Goal: Communication & Community: Participate in discussion

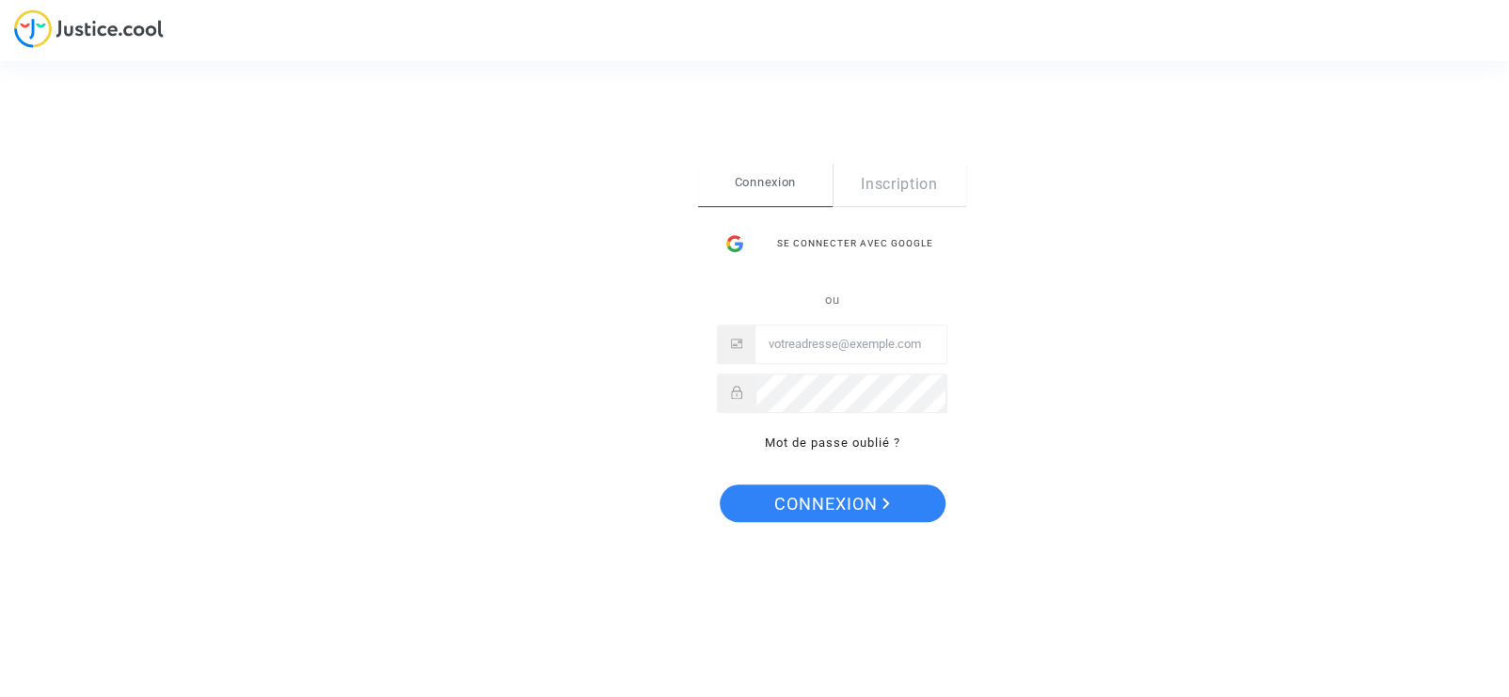
type input "[EMAIL_ADDRESS][DOMAIN_NAME]"
click at [807, 500] on span "Connexion" at bounding box center [832, 505] width 116 height 40
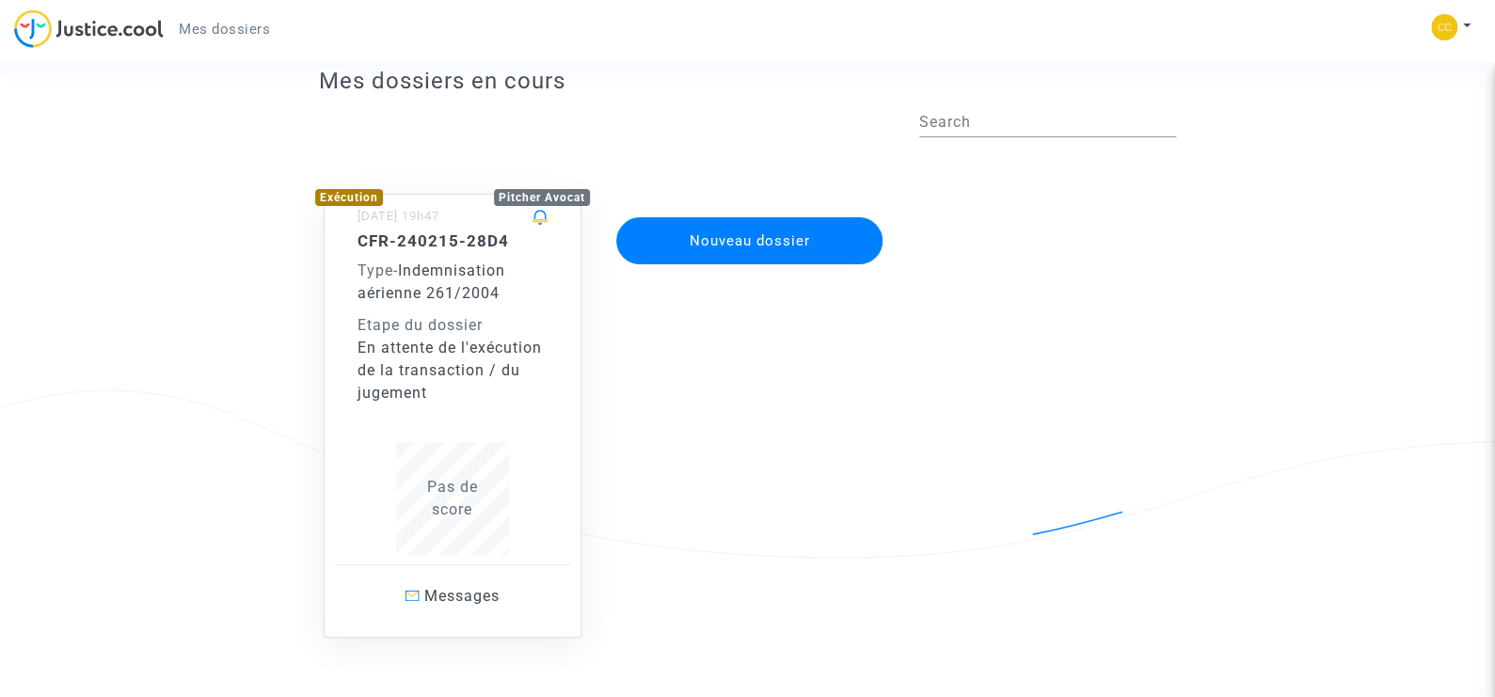
scroll to position [94, 0]
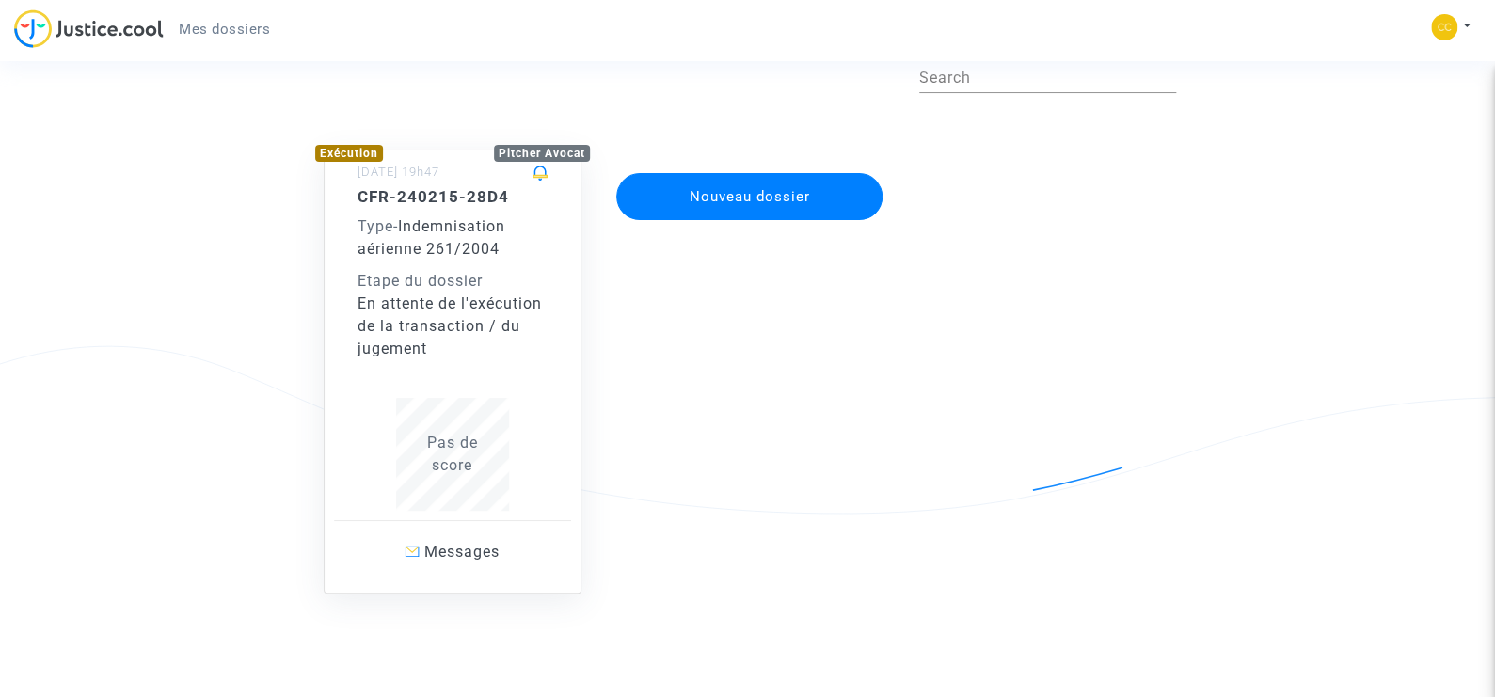
click at [427, 285] on div "Etape du dossier" at bounding box center [453, 281] width 190 height 23
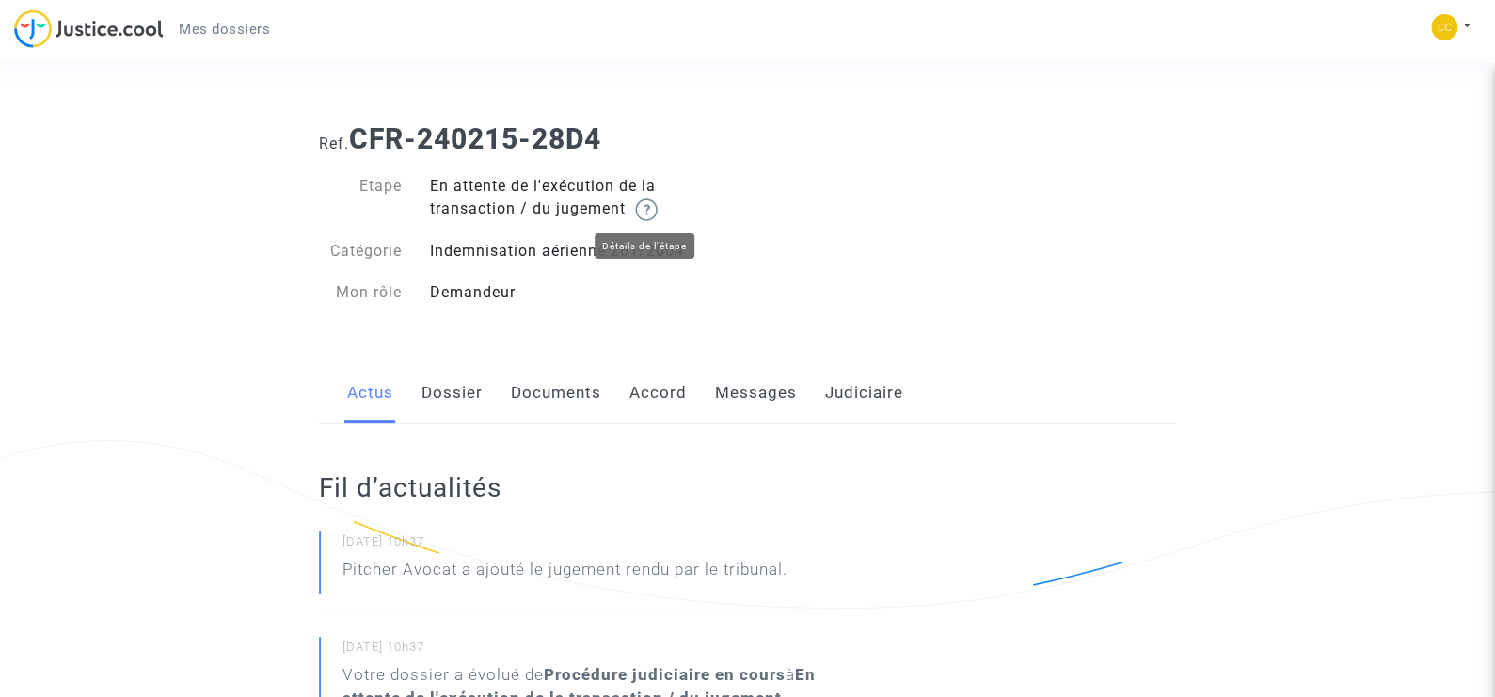
click at [651, 206] on img at bounding box center [646, 210] width 23 height 23
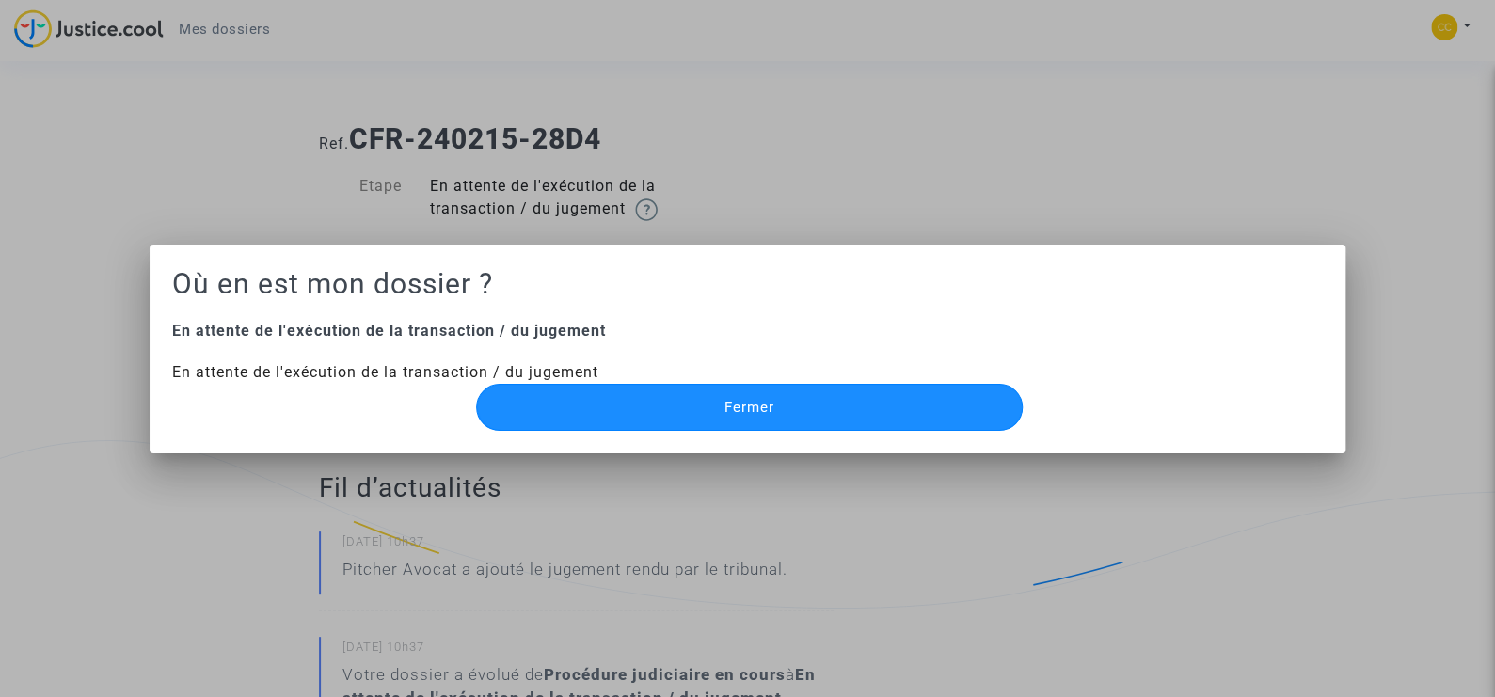
click at [734, 394] on button "Fermer" at bounding box center [750, 407] width 548 height 47
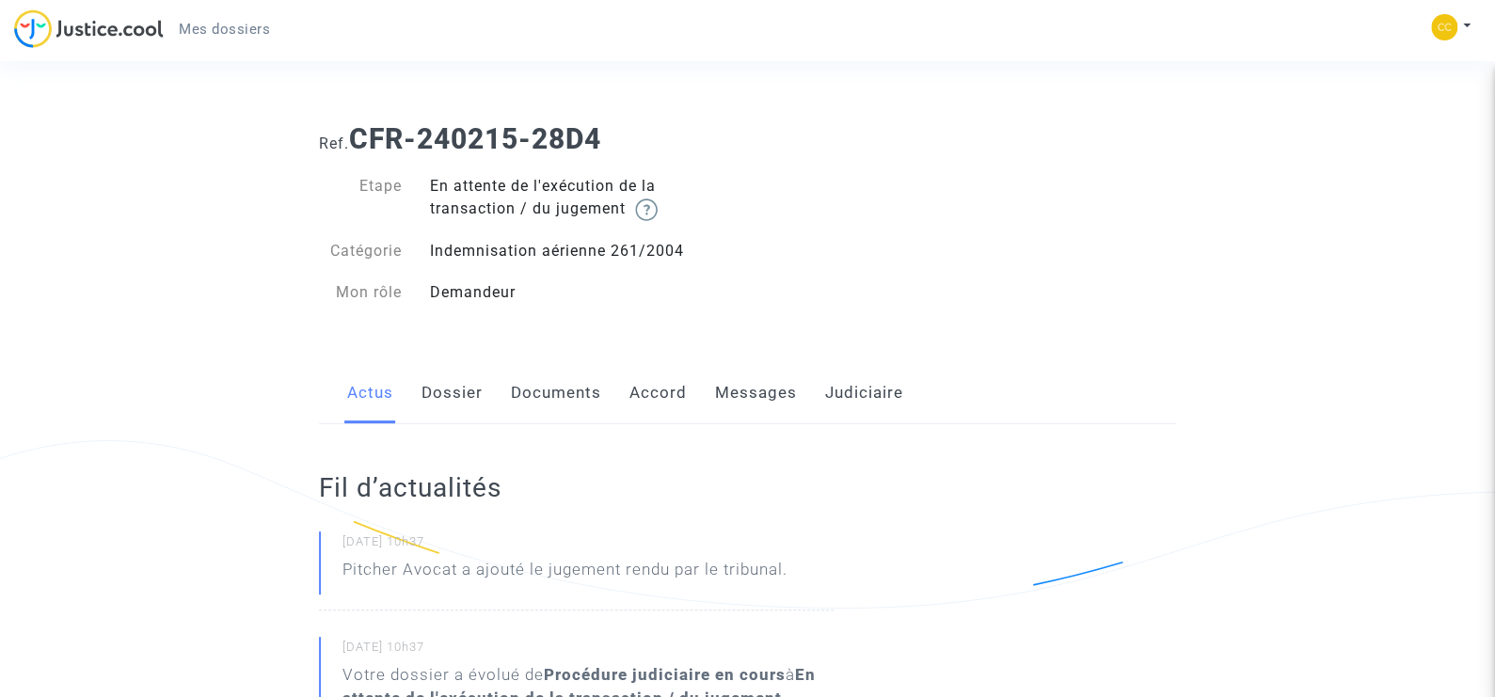
scroll to position [94, 0]
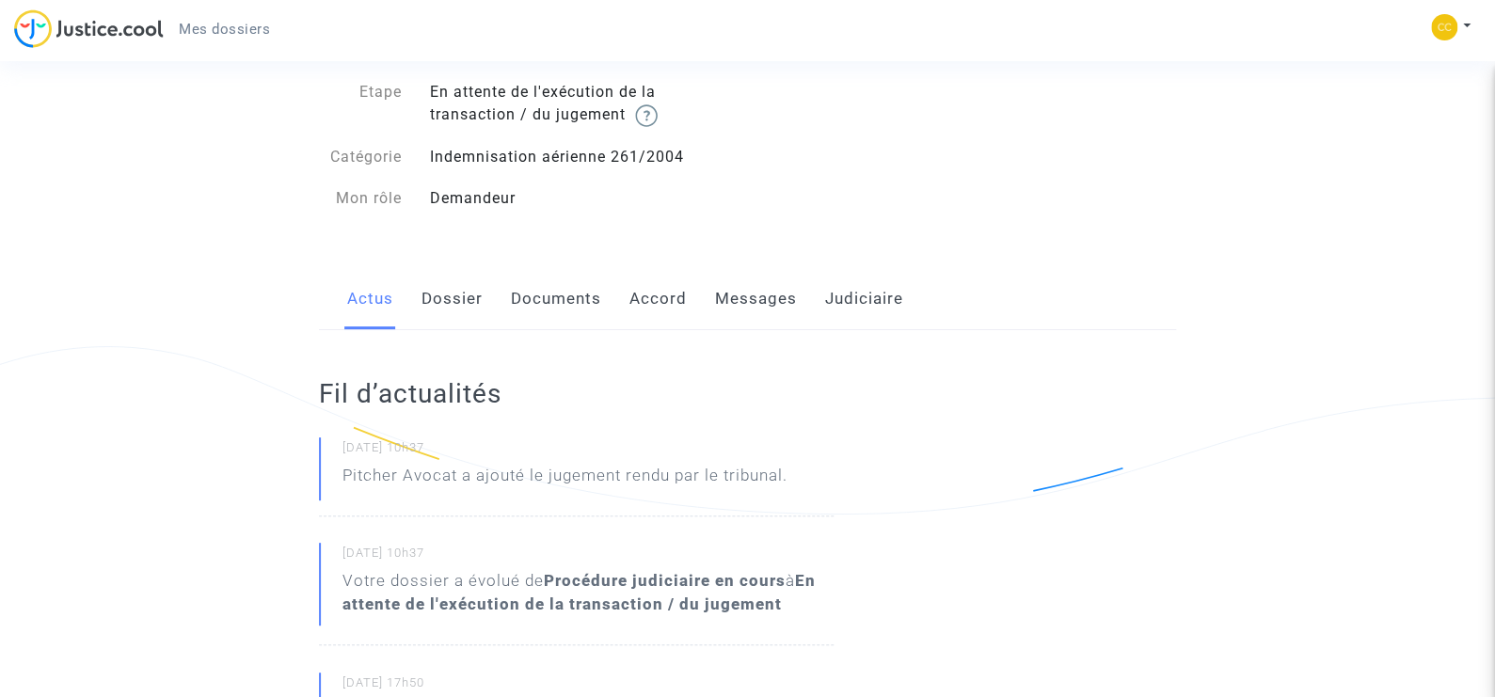
click at [451, 304] on link "Dossier" at bounding box center [451, 299] width 61 height 62
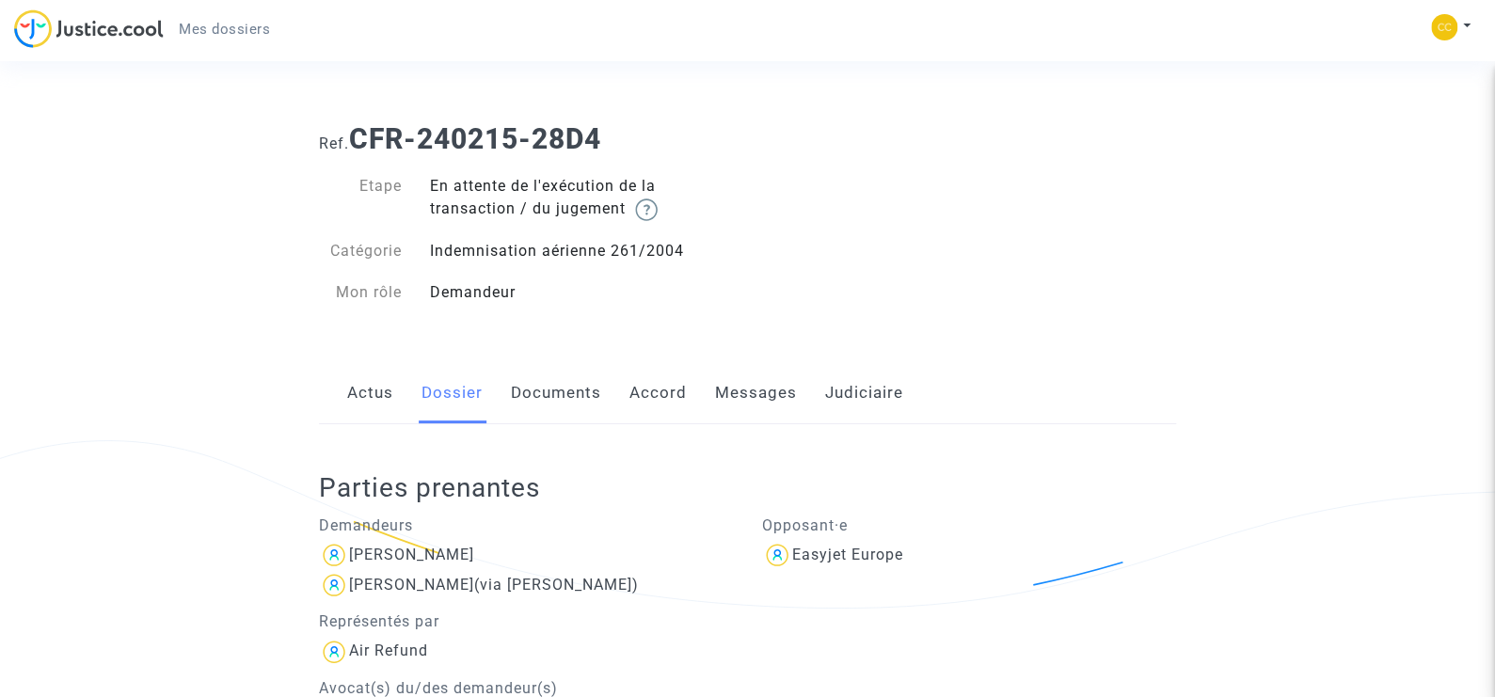
click at [368, 396] on link "Actus" at bounding box center [370, 393] width 46 height 62
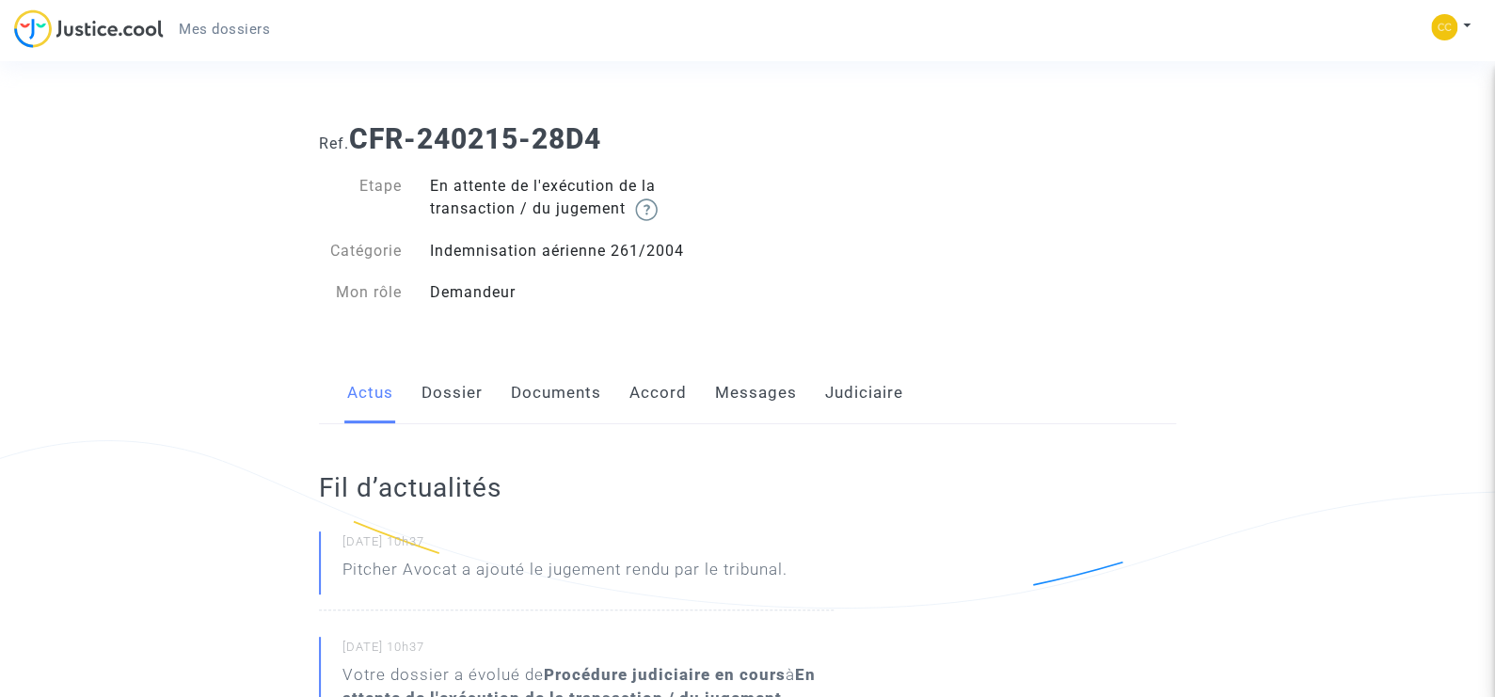
click at [460, 385] on link "Dossier" at bounding box center [451, 393] width 61 height 62
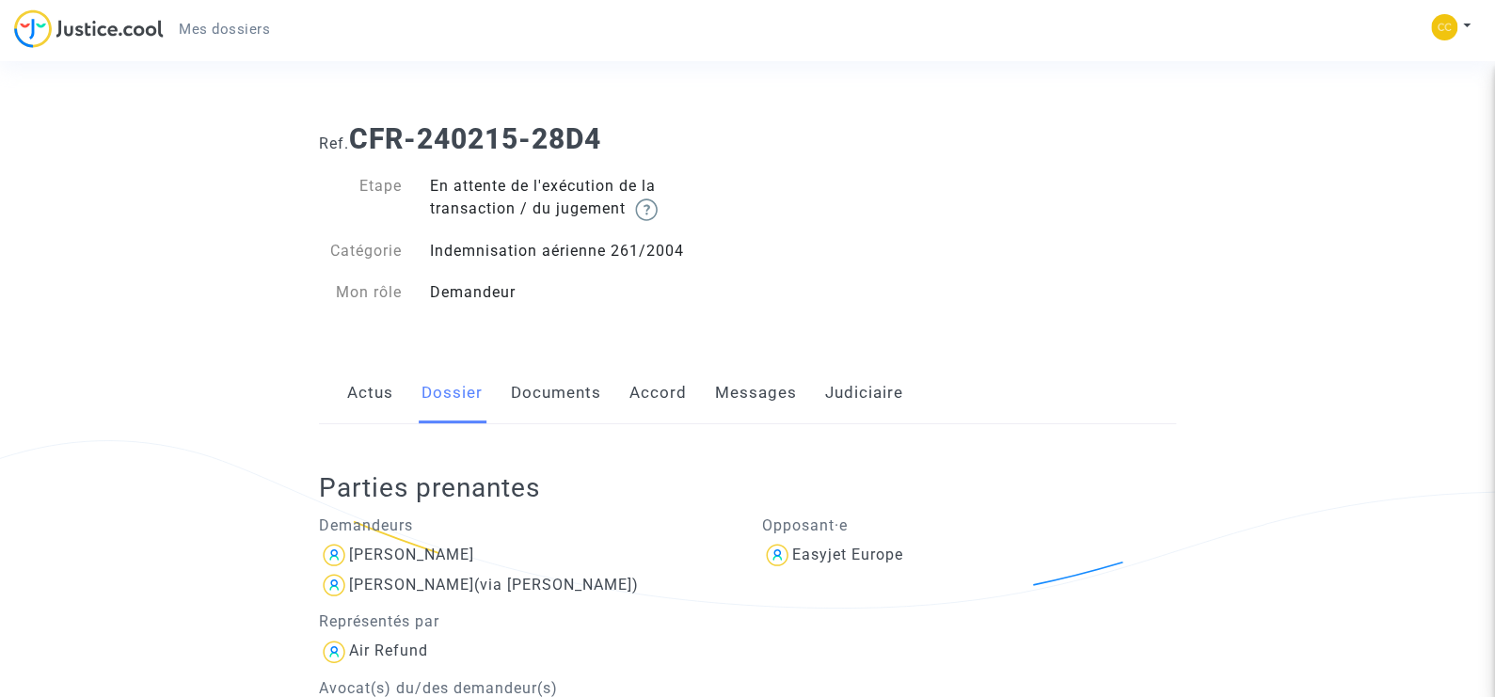
click at [536, 394] on link "Documents" at bounding box center [556, 393] width 90 height 62
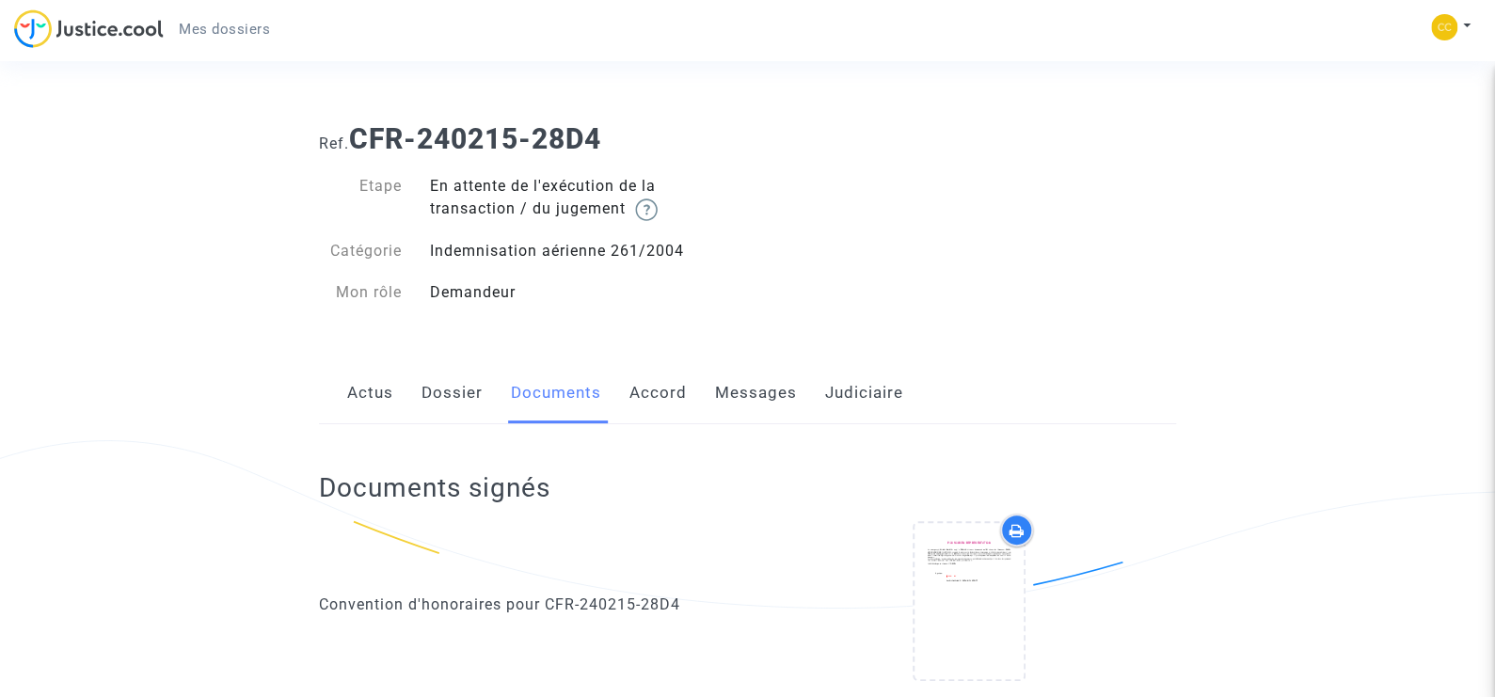
click at [659, 394] on link "Accord" at bounding box center [657, 393] width 57 height 62
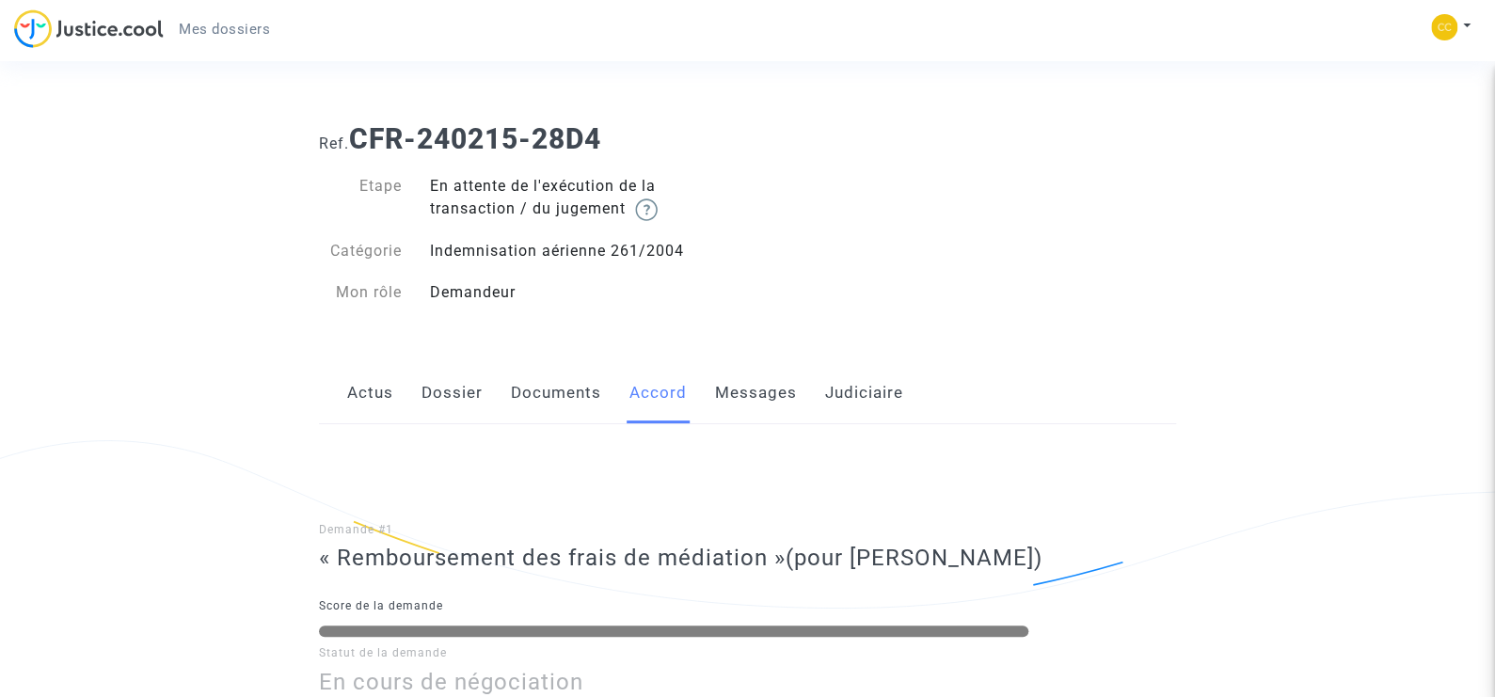
click at [757, 392] on link "Messages" at bounding box center [756, 393] width 82 height 62
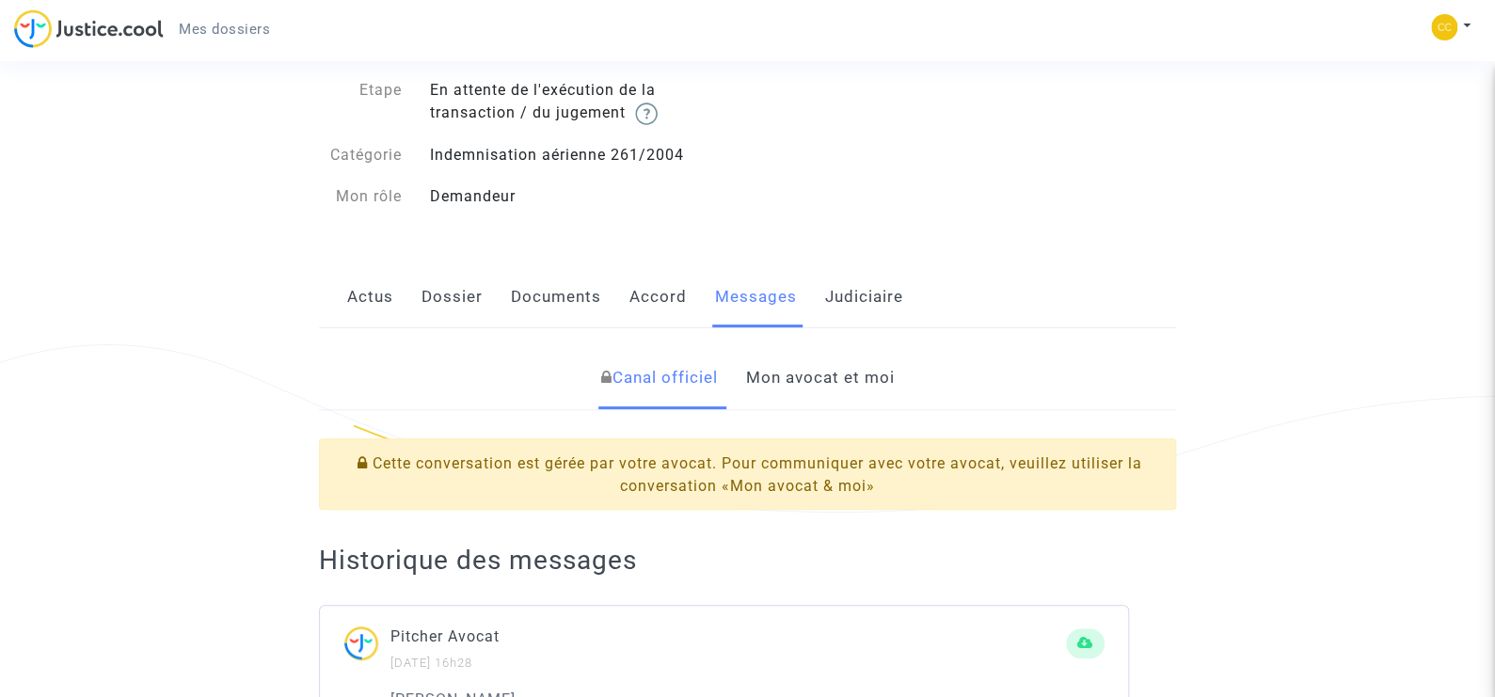
scroll to position [94, 0]
click at [863, 299] on link "Judiciaire" at bounding box center [864, 299] width 78 height 62
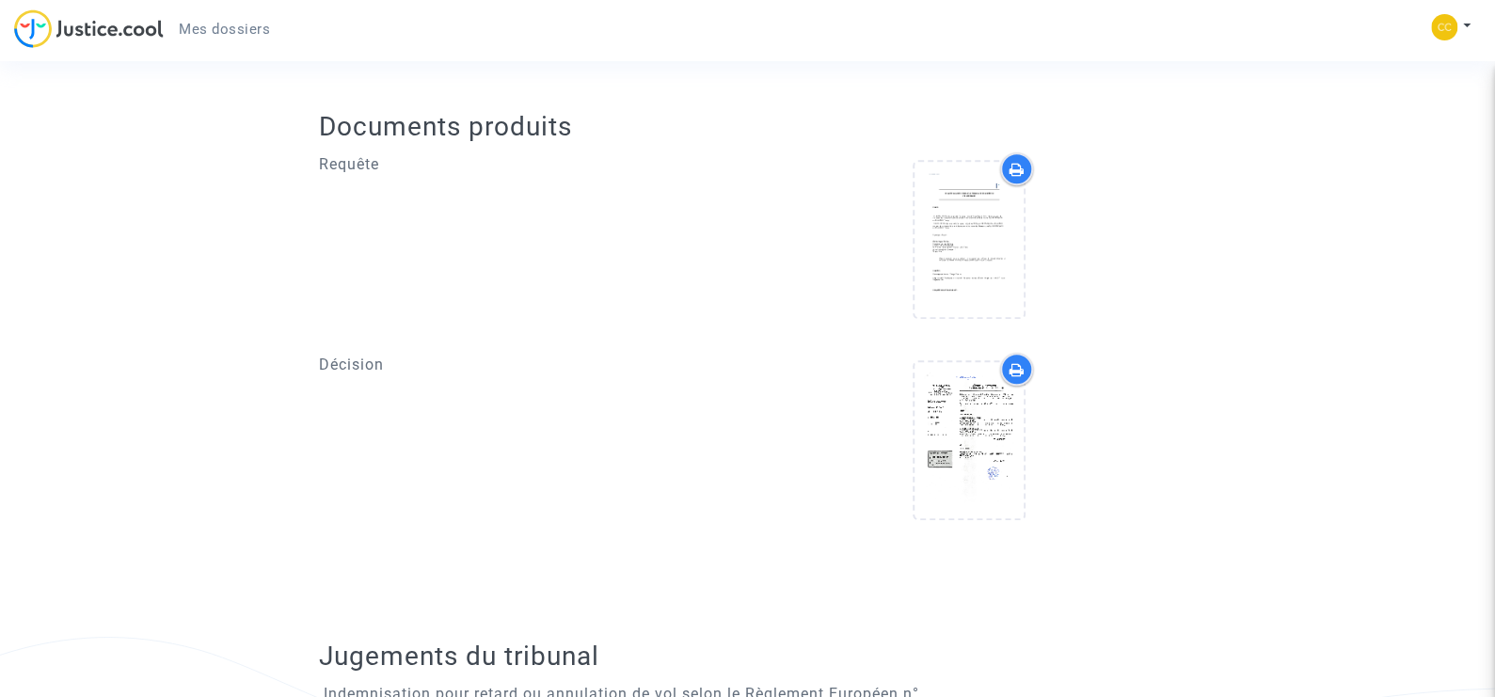
scroll to position [602, 0]
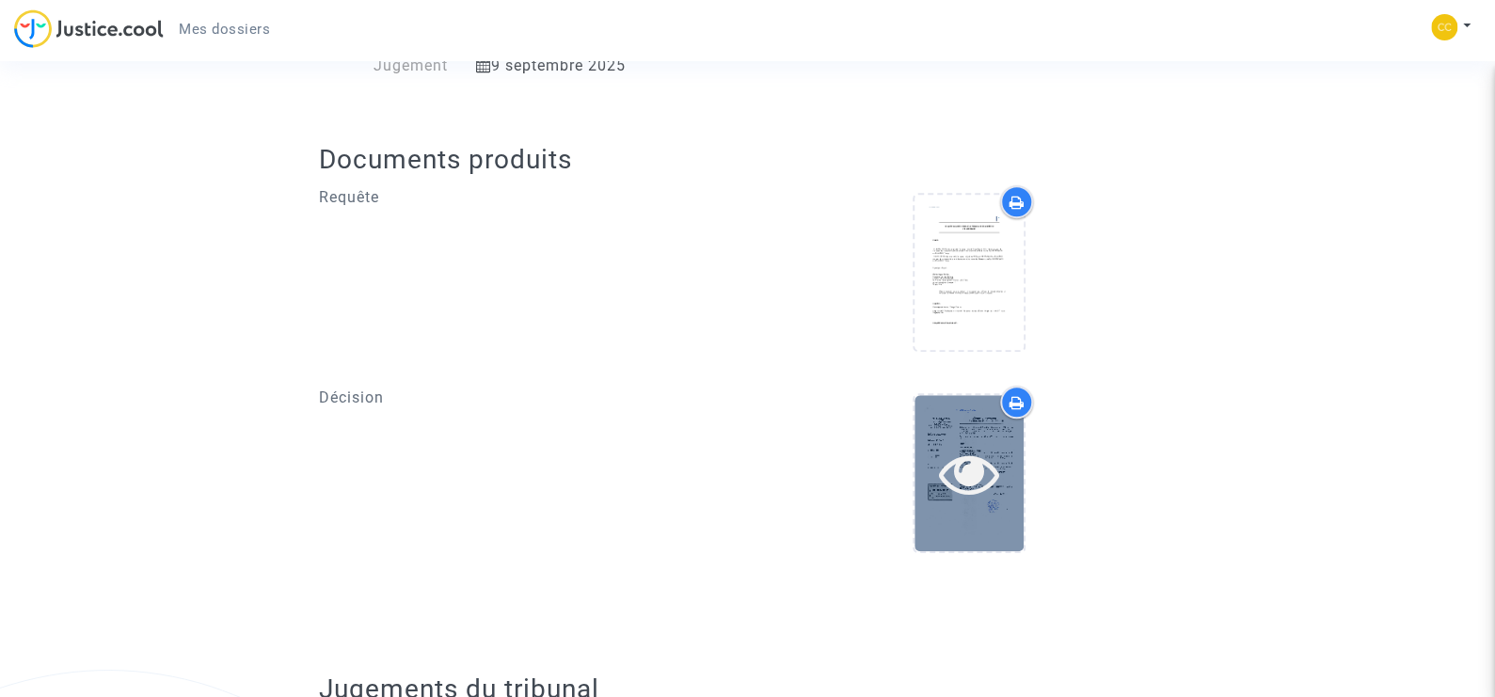
click at [962, 460] on icon at bounding box center [968, 473] width 61 height 60
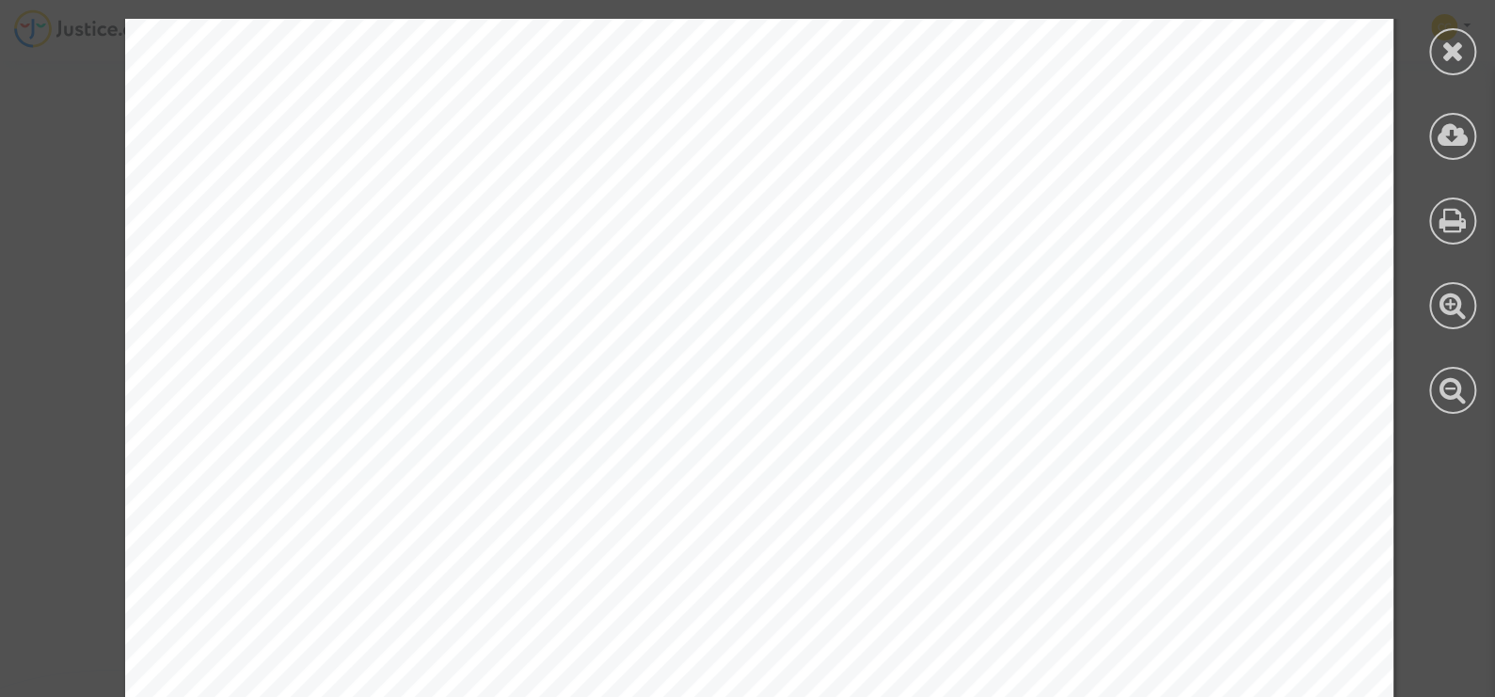
scroll to position [4389, 0]
click at [1451, 47] on icon at bounding box center [1453, 51] width 24 height 28
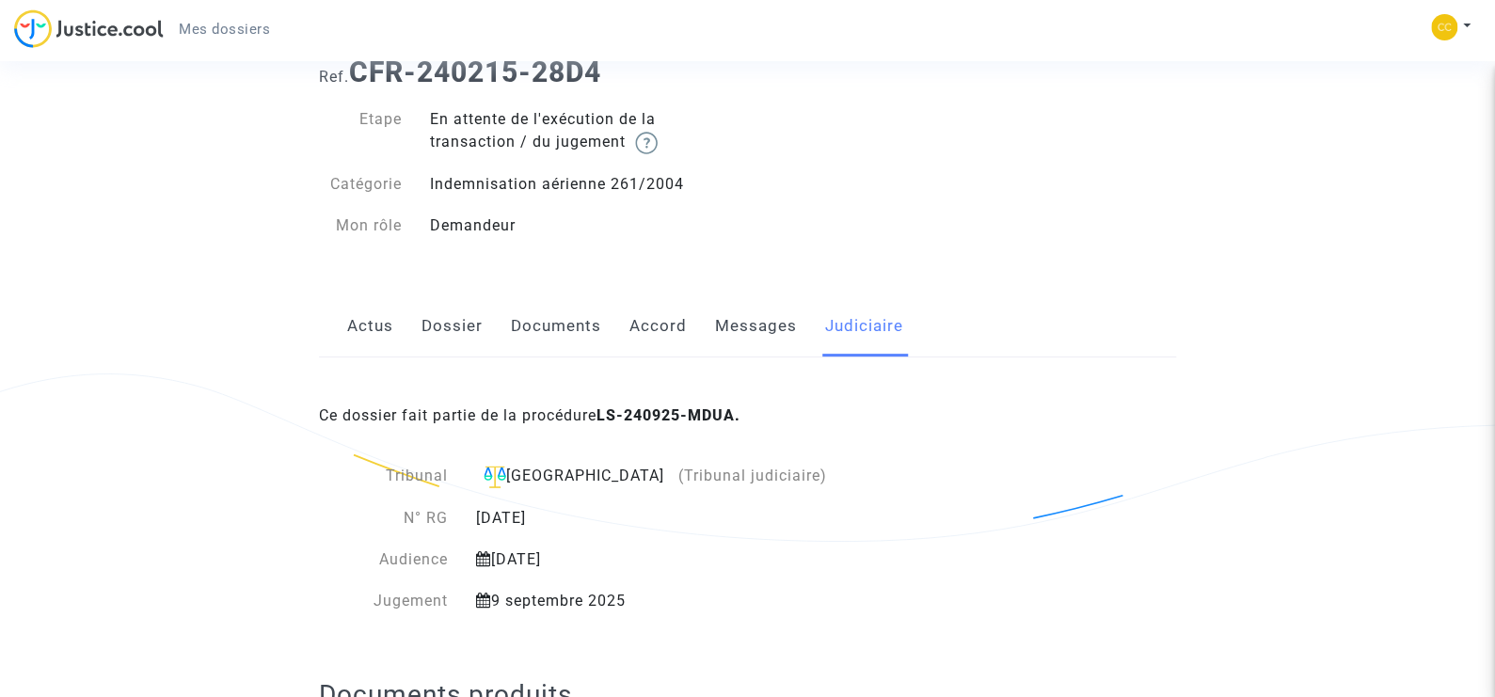
scroll to position [0, 0]
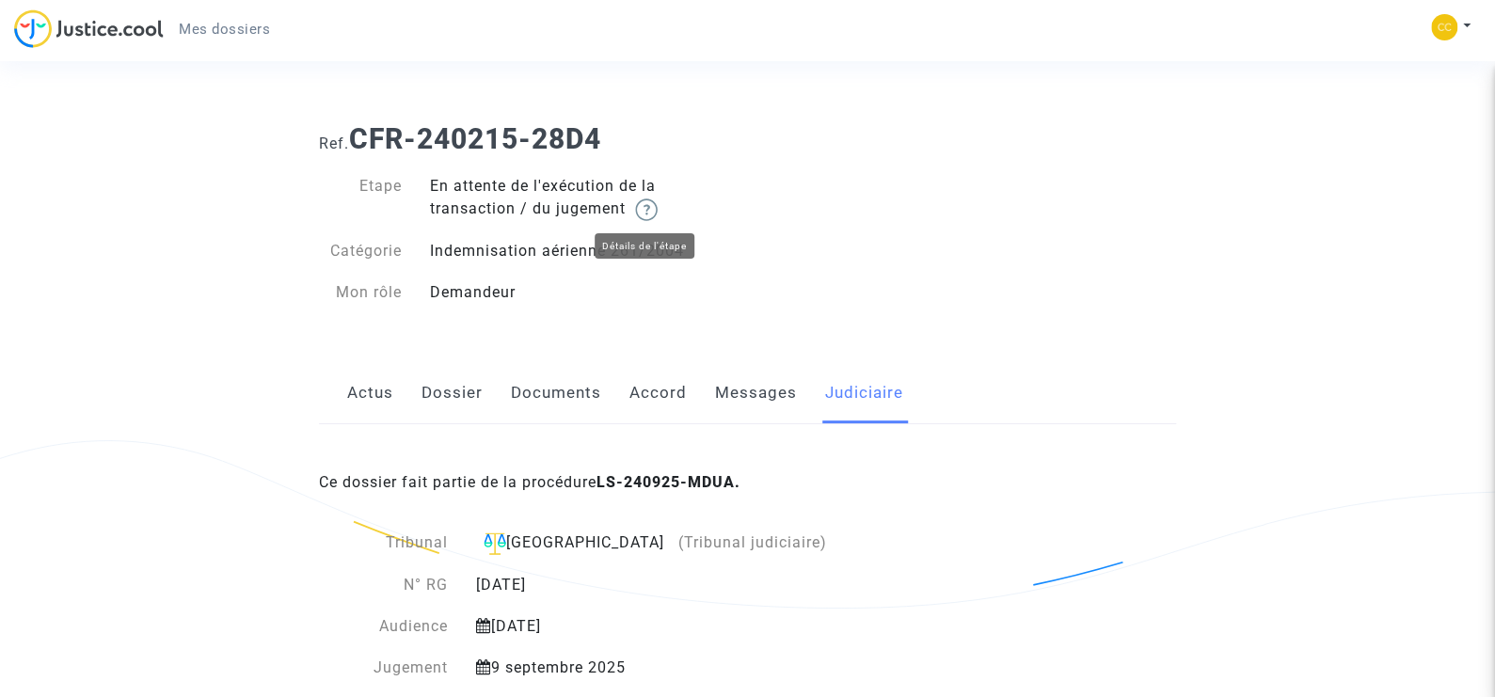
click at [648, 210] on img at bounding box center [646, 210] width 23 height 23
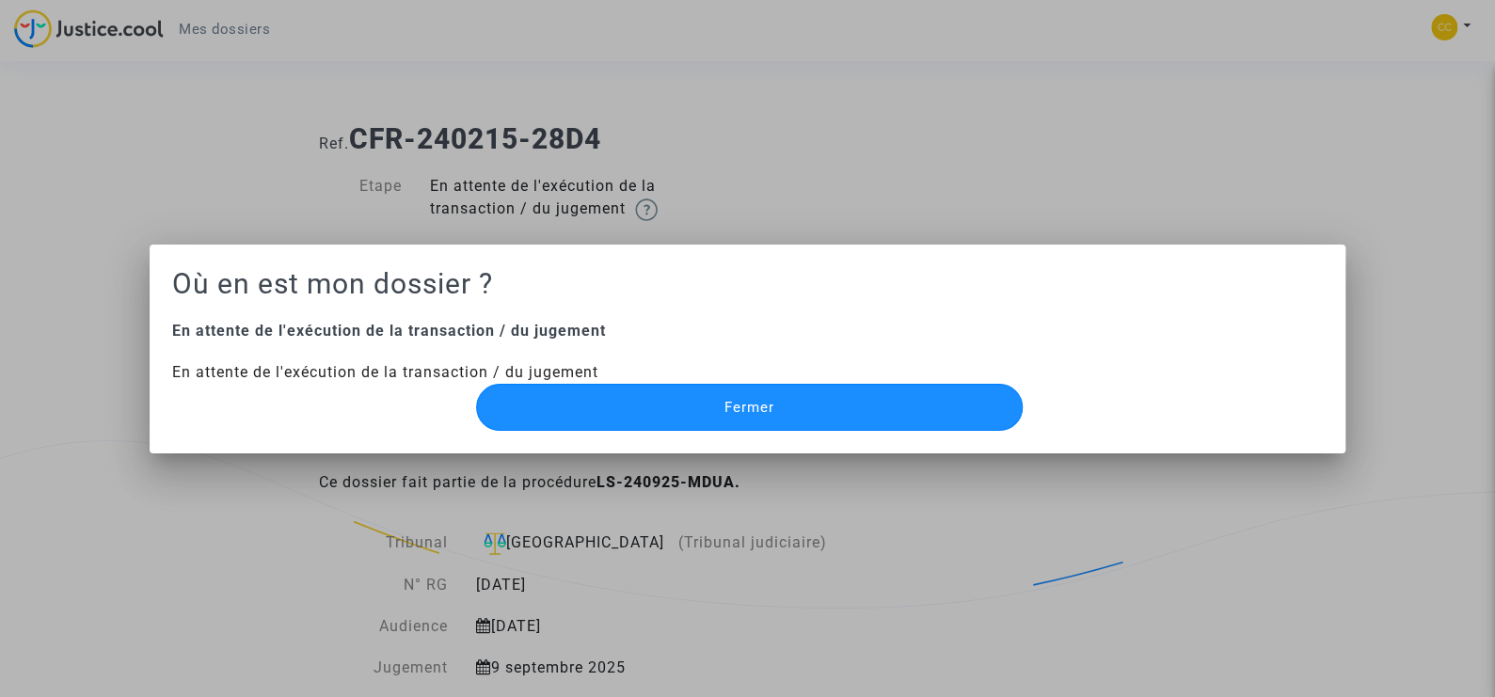
click at [749, 404] on span "Fermer" at bounding box center [749, 407] width 50 height 17
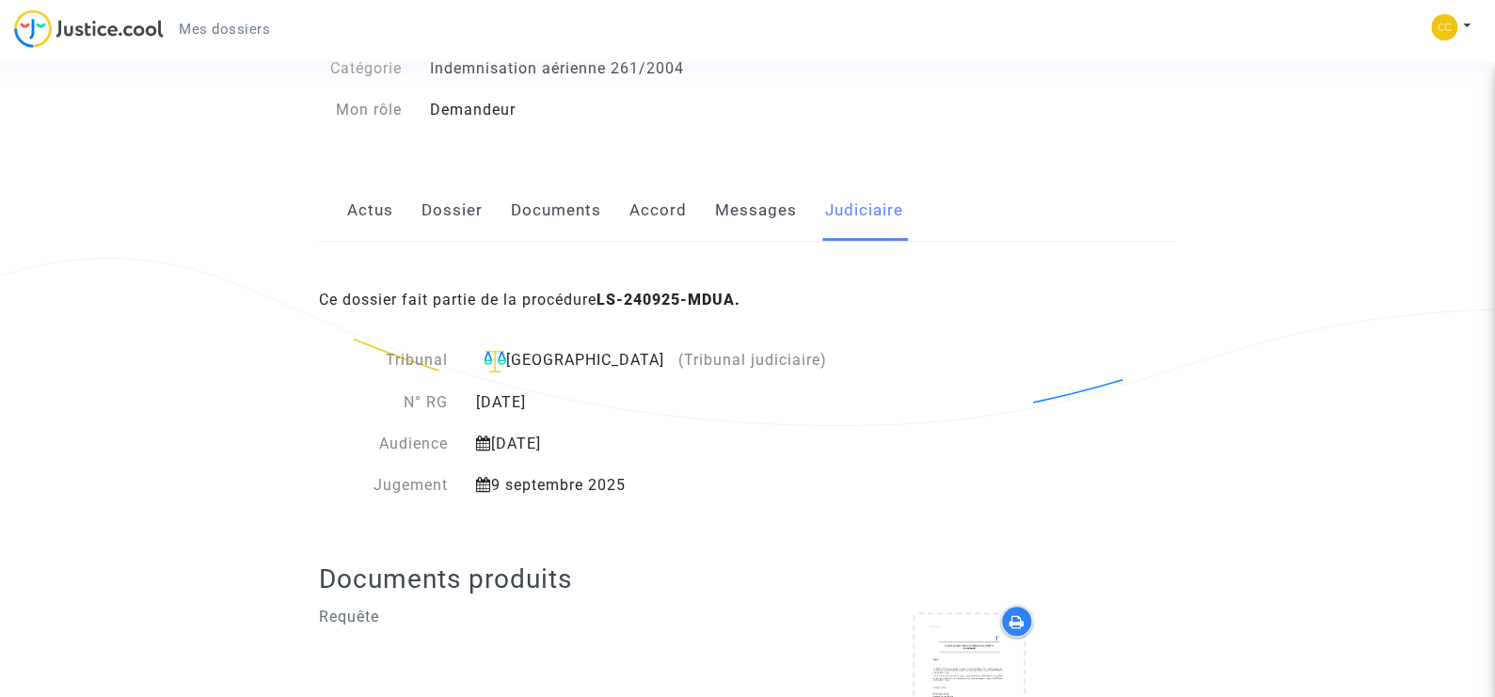
scroll to position [188, 0]
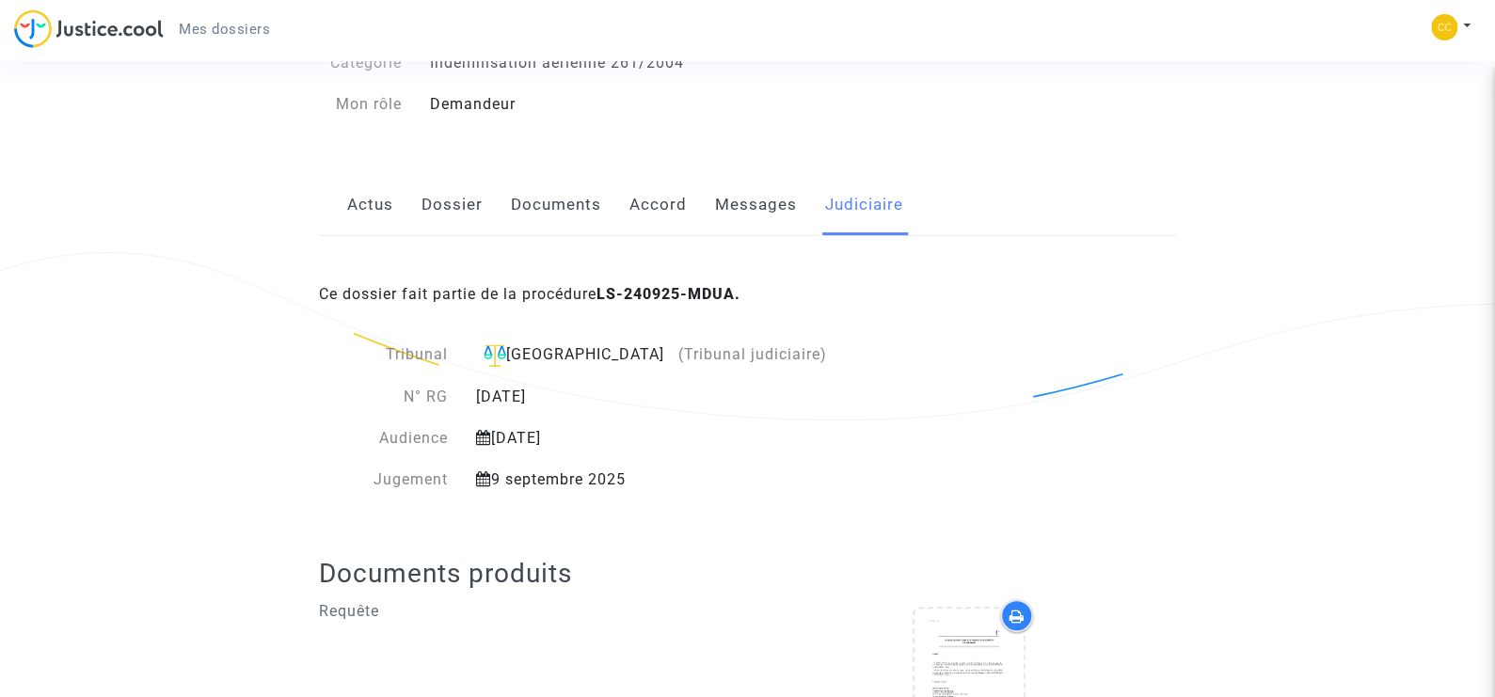
click at [753, 199] on link "Messages" at bounding box center [756, 205] width 82 height 62
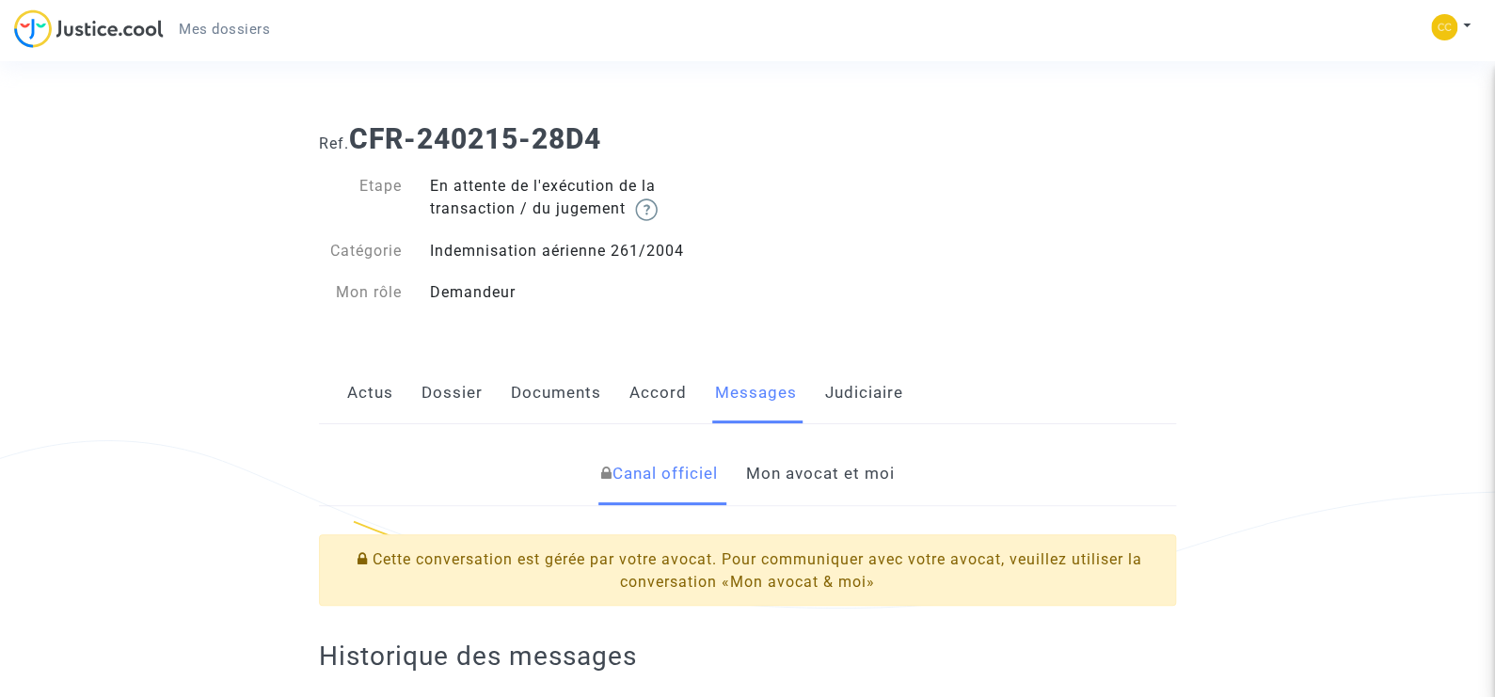
click at [793, 473] on link "Mon avocat et moi" at bounding box center [820, 474] width 149 height 62
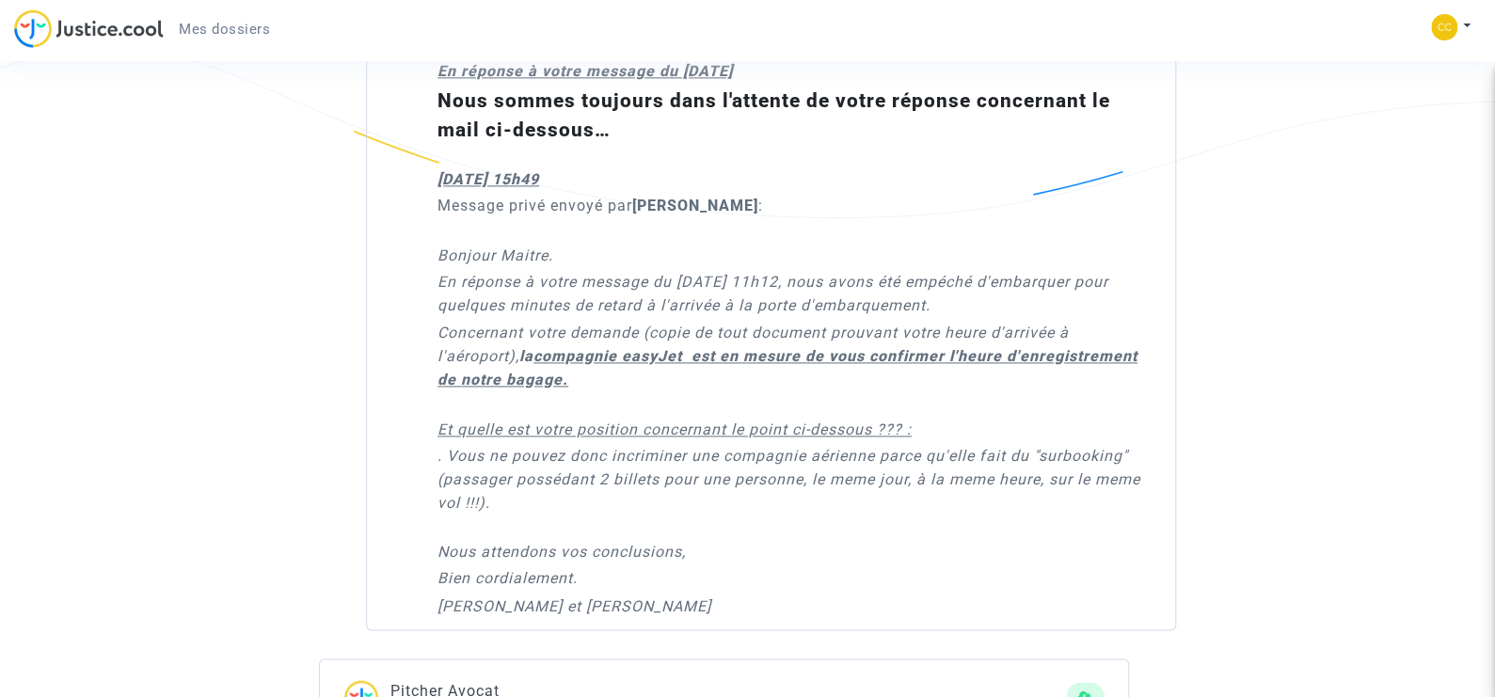
scroll to position [1316, 0]
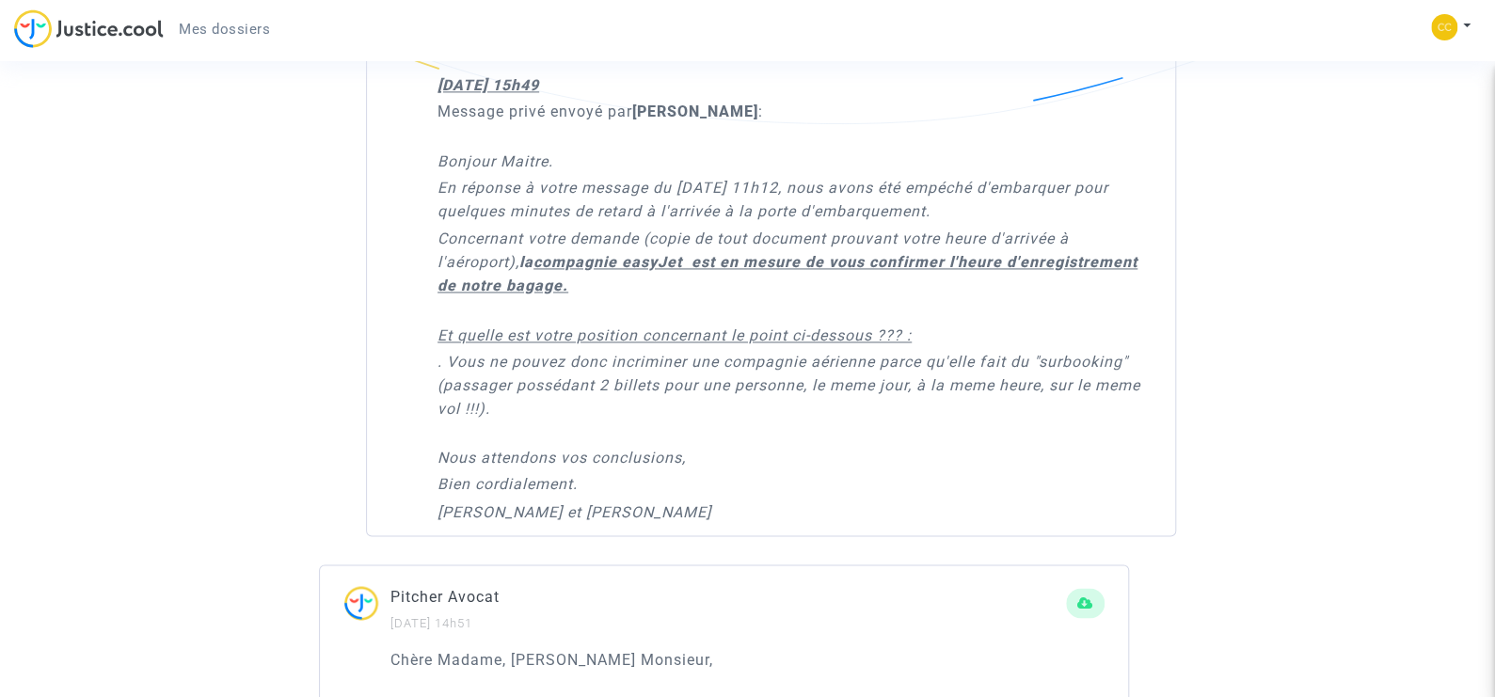
drag, startPoint x: 629, startPoint y: 506, endPoint x: 421, endPoint y: 488, distance: 208.7
click at [421, 488] on div "En réponse à votre message du 25/07/2024 Nous sommes toujours dans l'attente de…" at bounding box center [771, 249] width 808 height 569
copy div "Bien cordialement. Daniel et Chantal Dervis"
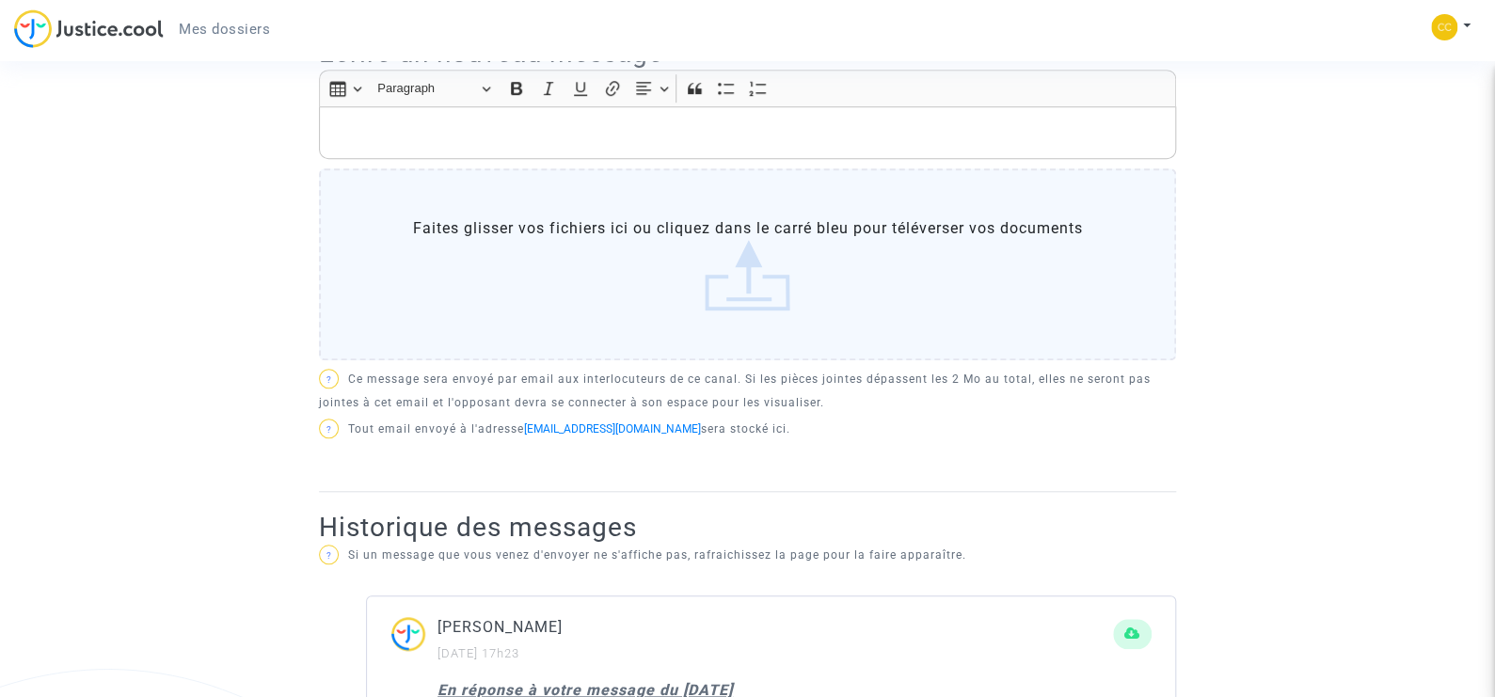
scroll to position [564, 0]
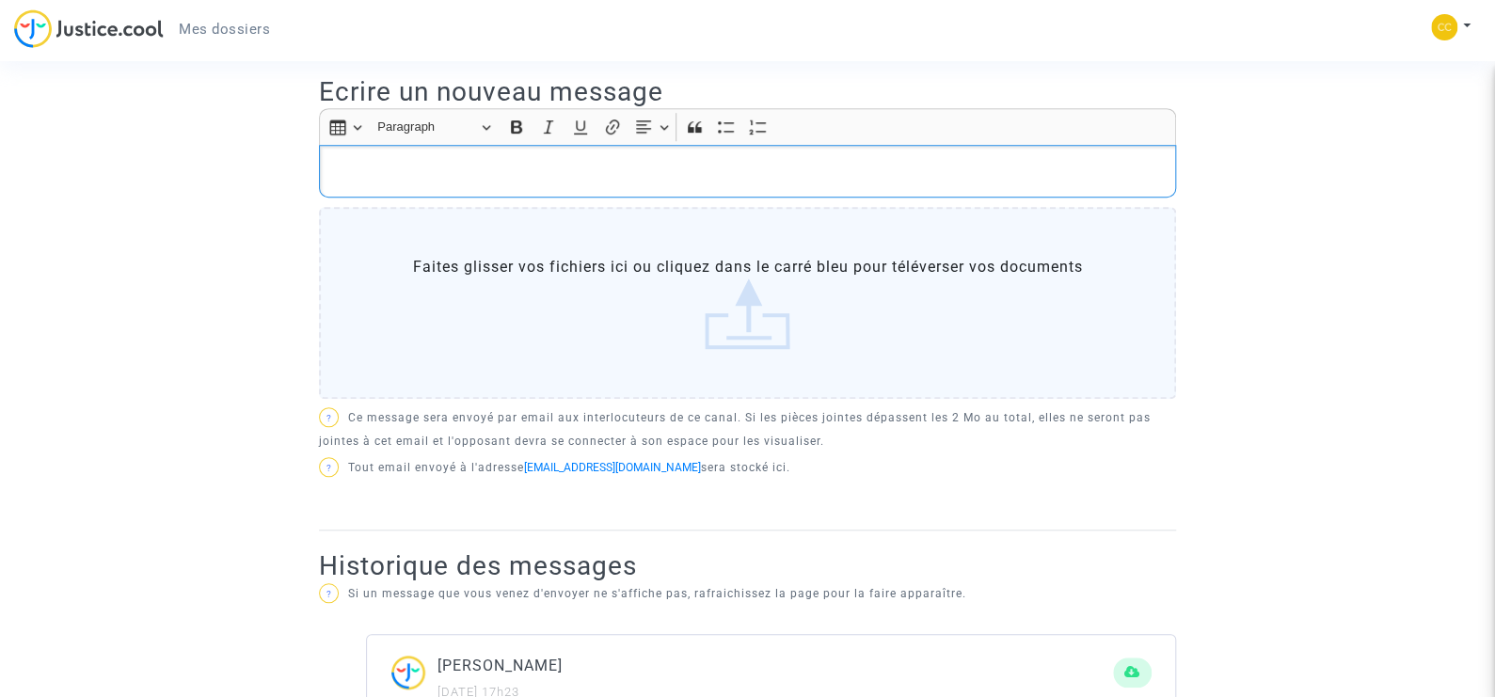
click at [346, 175] on p "Rich Text Editor, main" at bounding box center [747, 172] width 837 height 24
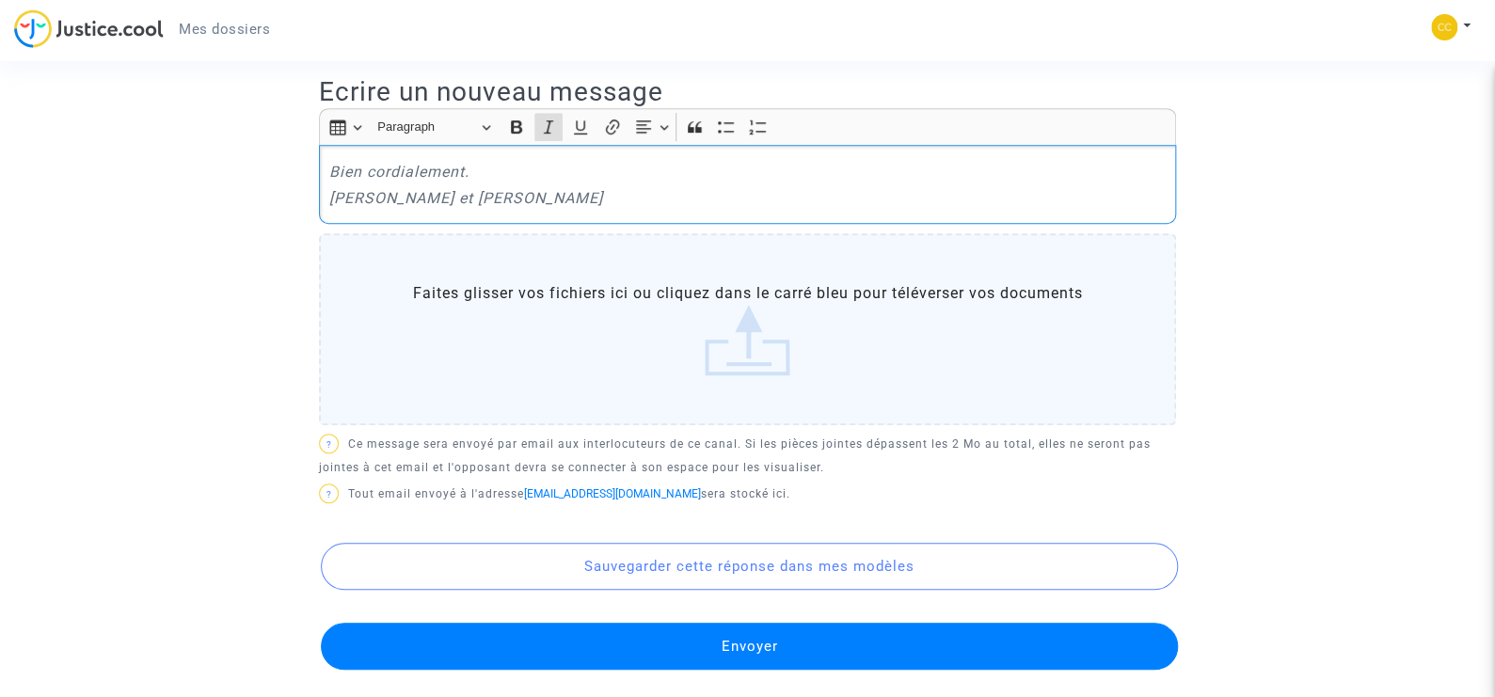
drag, startPoint x: 513, startPoint y: 199, endPoint x: 404, endPoint y: 151, distance: 119.6
click at [319, 175] on div "Bien cordialement. Daniel et Chantal Dervis" at bounding box center [747, 184] width 857 height 79
click at [547, 122] on icon "Editor toolbar" at bounding box center [548, 126] width 9 height 13
click at [329, 160] on p "Bien cordialement." at bounding box center [747, 172] width 837 height 24
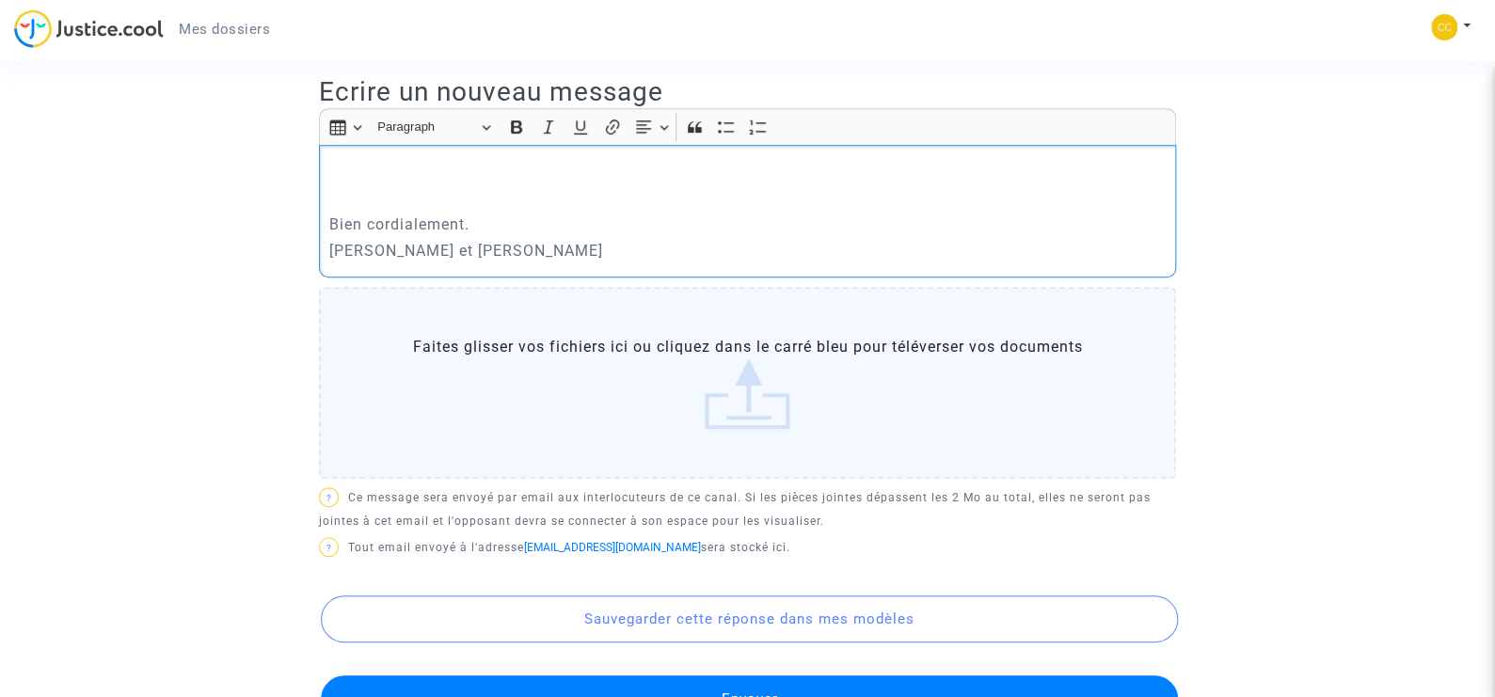
click at [332, 160] on p "Rich Text Editor, main" at bounding box center [747, 172] width 837 height 24
drag, startPoint x: 336, startPoint y: 159, endPoint x: 674, endPoint y: 218, distance: 342.9
click at [674, 218] on p "Bien cordialement." at bounding box center [747, 225] width 837 height 24
click at [332, 189] on p "Rich Text Editor, main" at bounding box center [747, 198] width 837 height 24
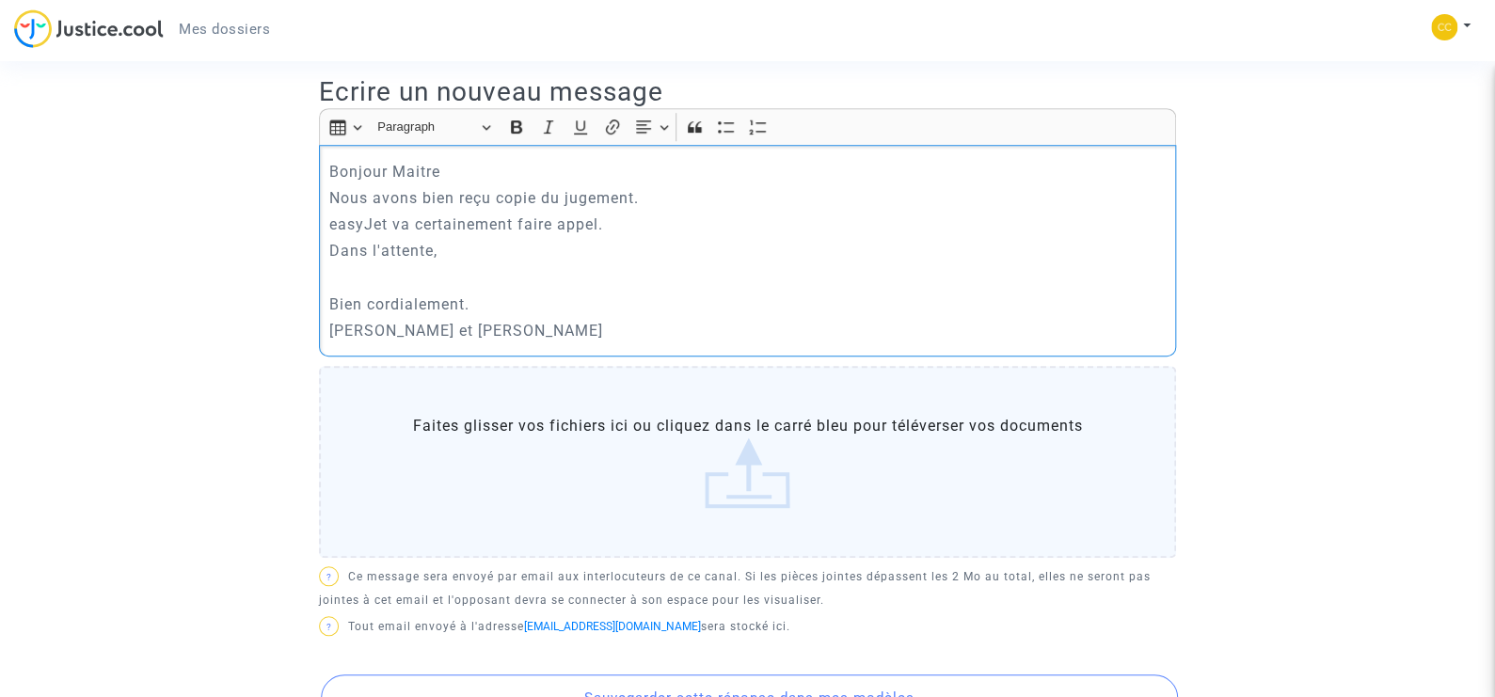
click at [329, 223] on p "easyJet va certainement faire appel." at bounding box center [747, 225] width 837 height 24
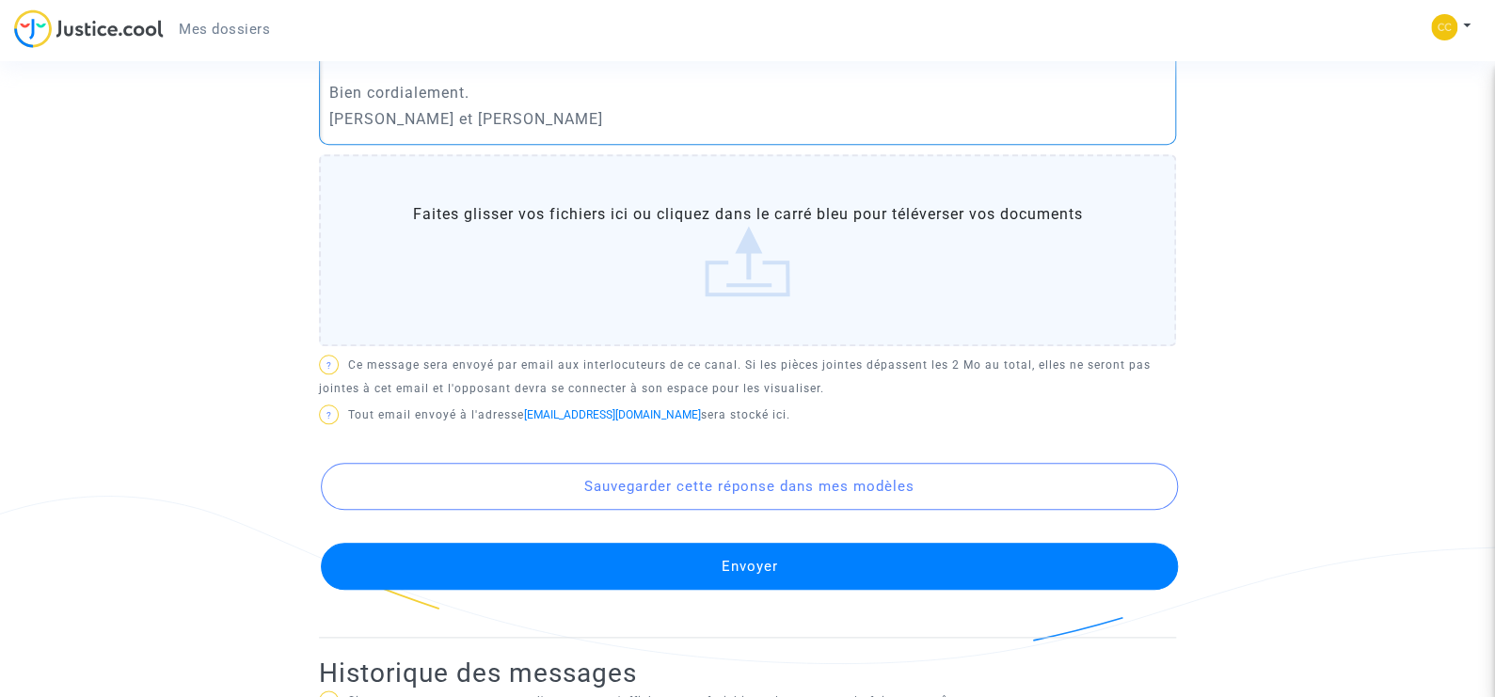
scroll to position [846, 0]
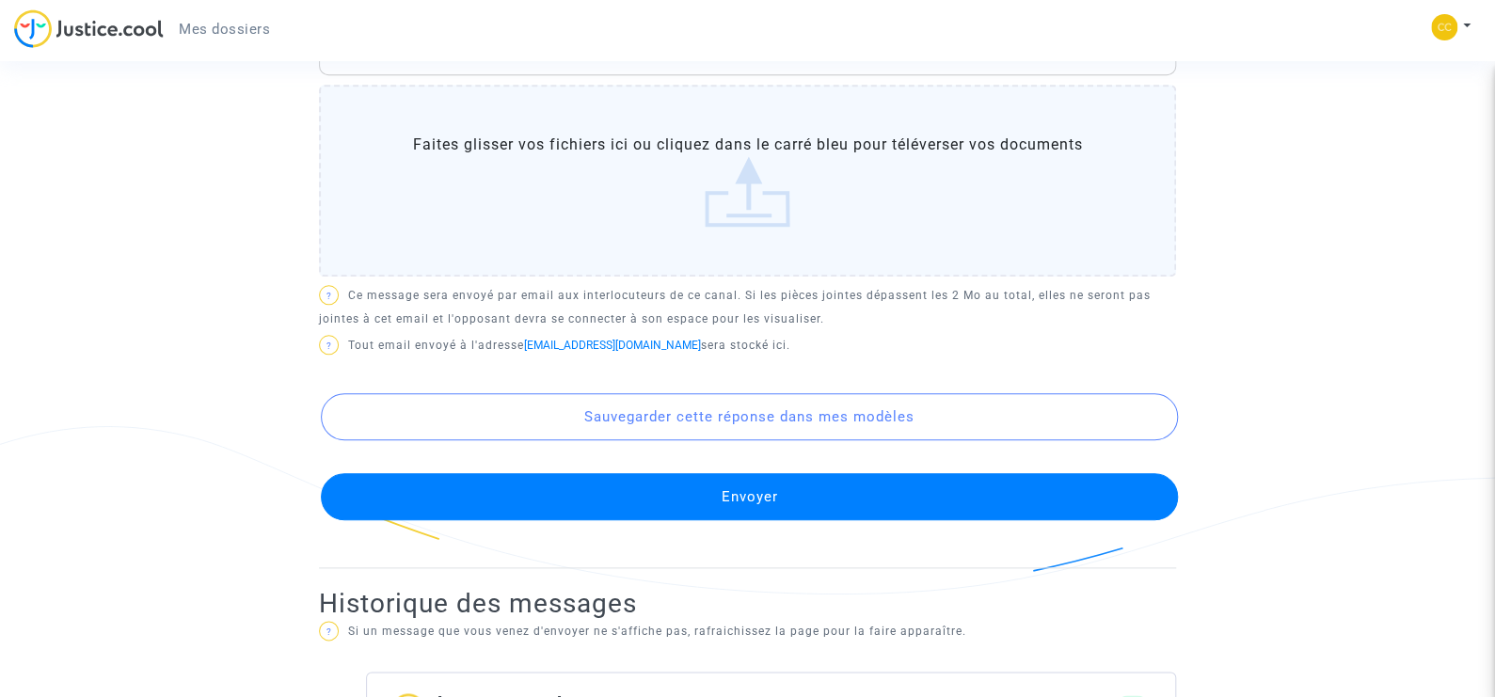
click at [746, 489] on button "Envoyer" at bounding box center [749, 496] width 857 height 47
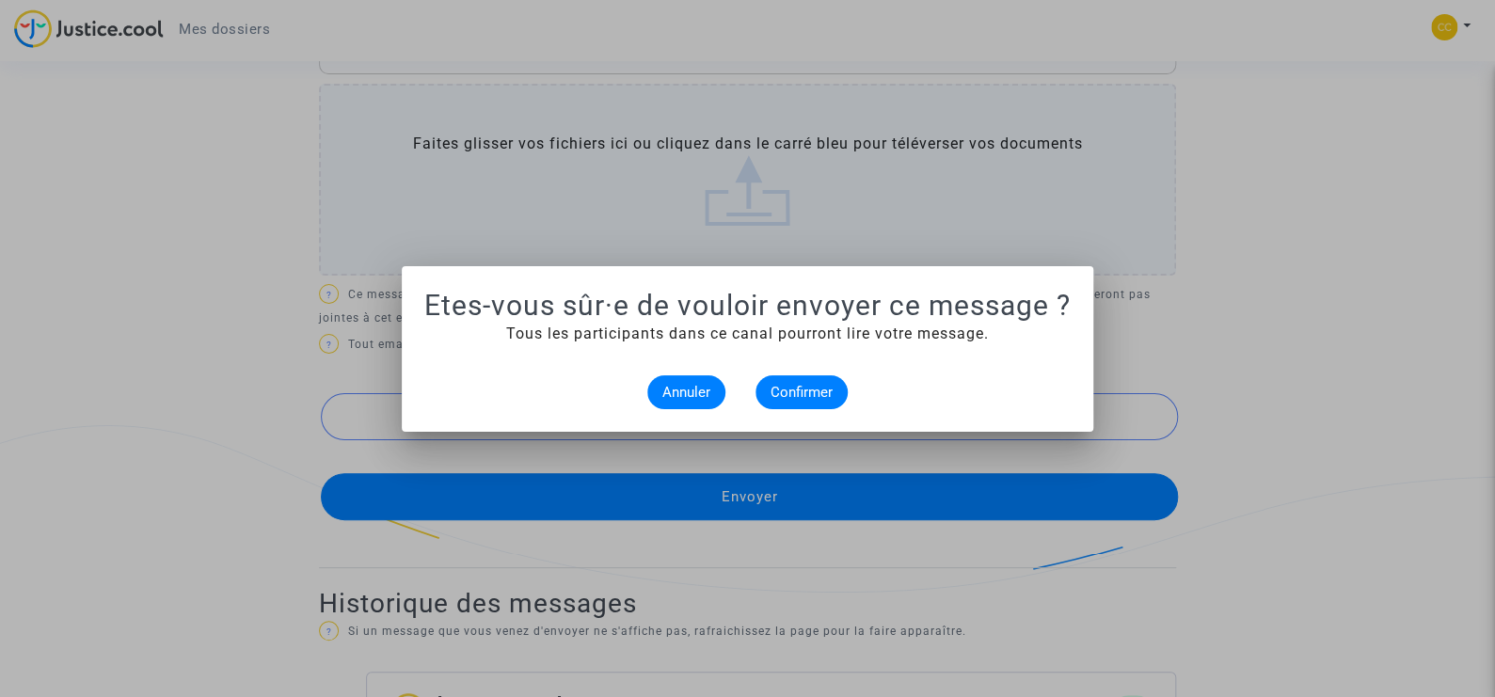
scroll to position [0, 0]
click at [791, 384] on span "Confirmer" at bounding box center [802, 392] width 62 height 17
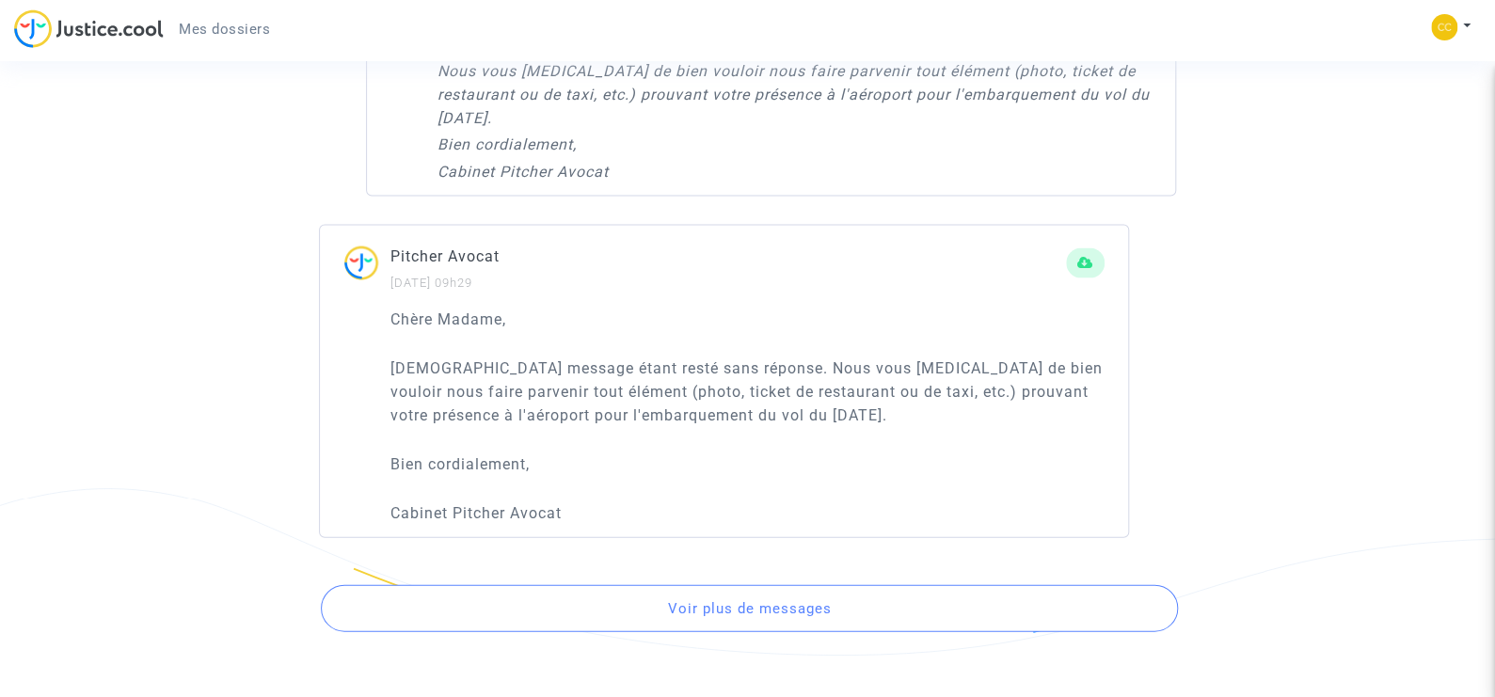
scroll to position [9188, 0]
click at [713, 610] on button "Voir plus de messages" at bounding box center [749, 607] width 857 height 47
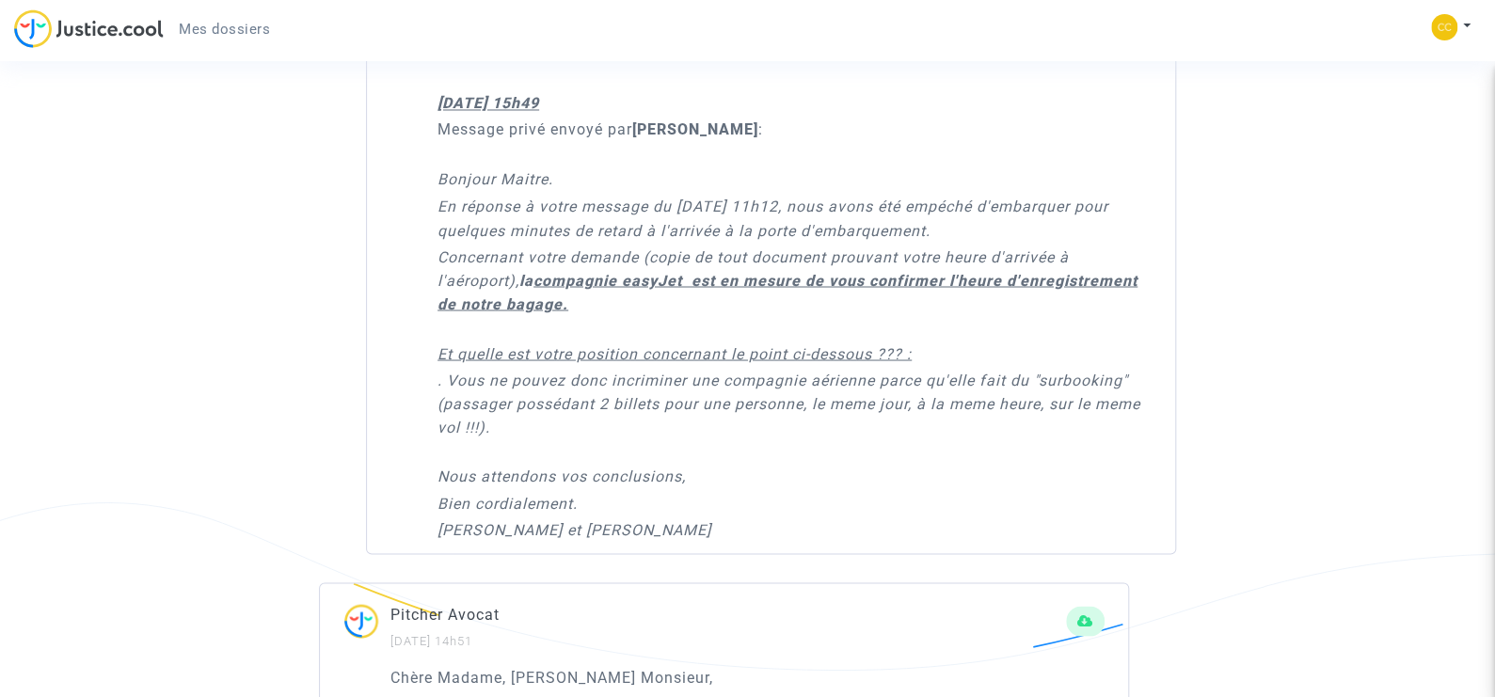
scroll to position [359, 0]
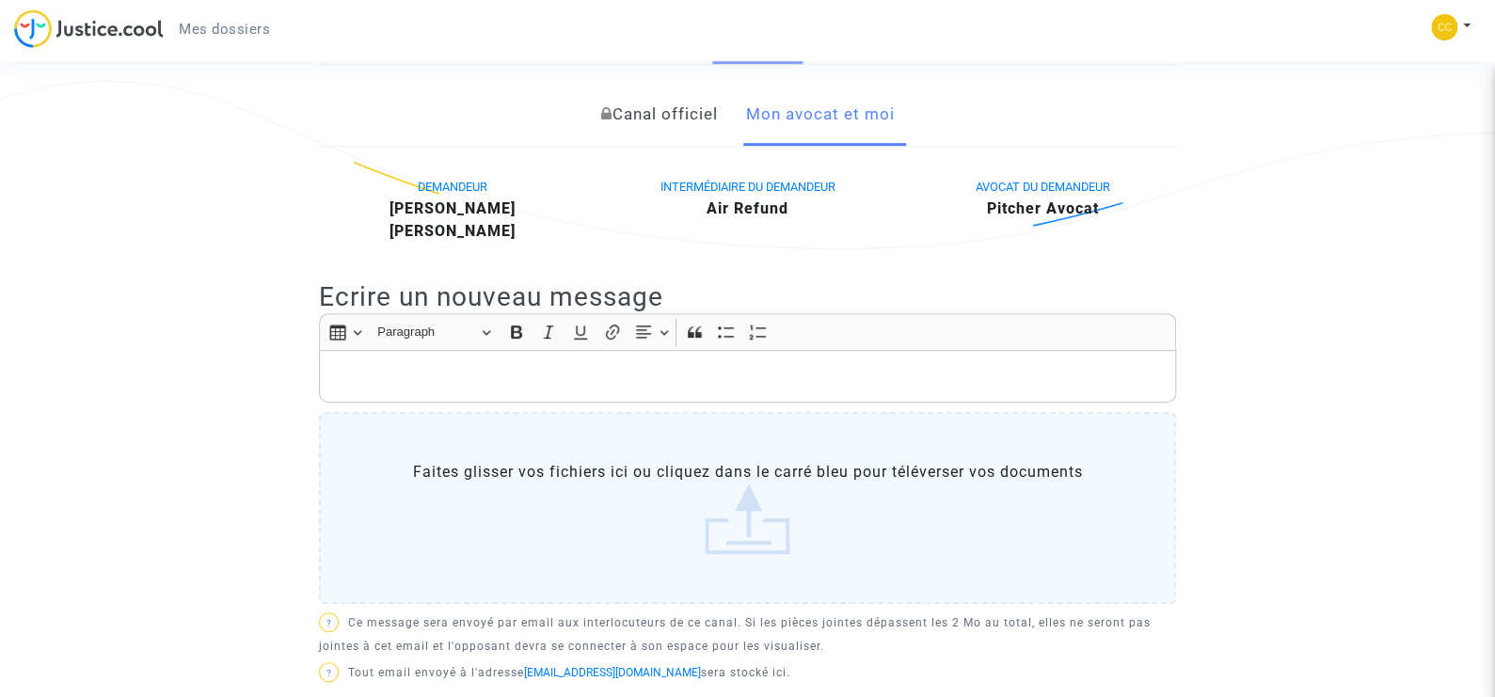
click at [651, 115] on link "Canal officiel" at bounding box center [659, 115] width 117 height 62
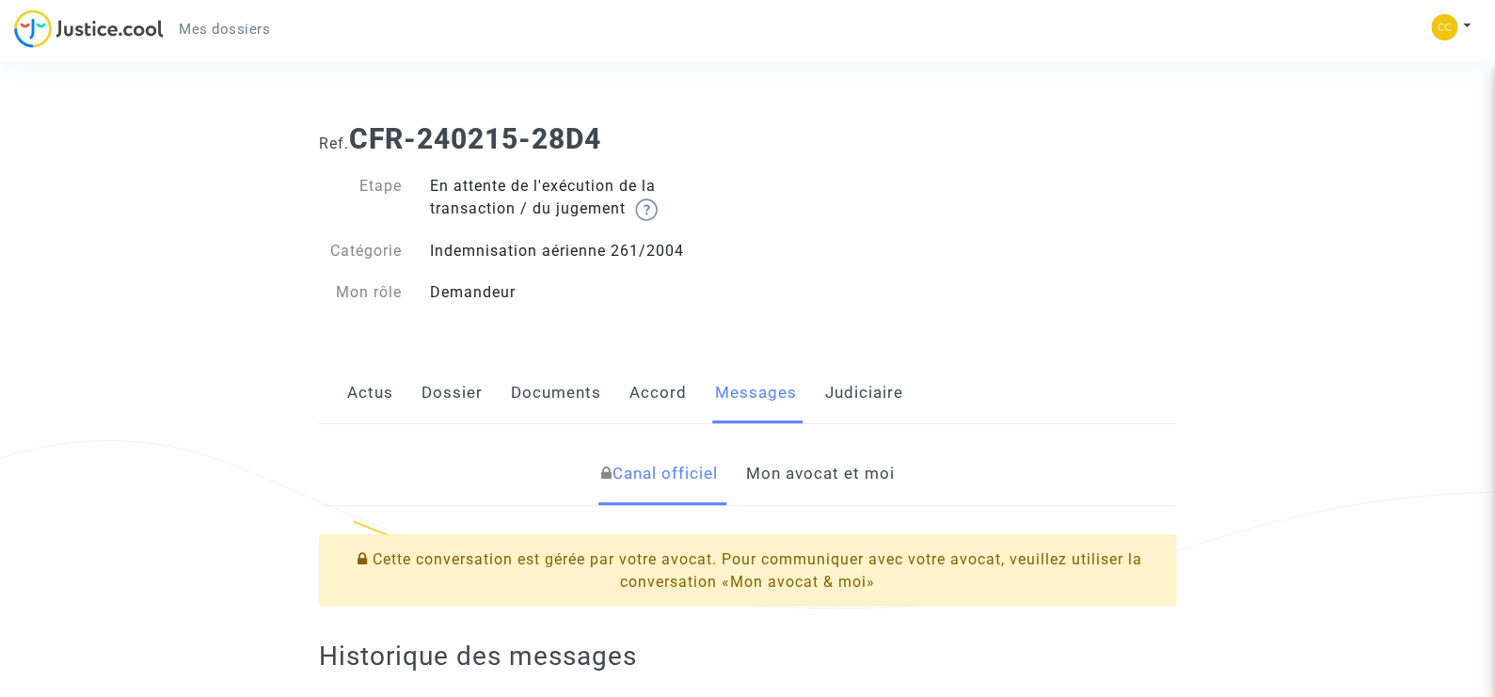
click at [360, 390] on link "Actus" at bounding box center [370, 393] width 46 height 62
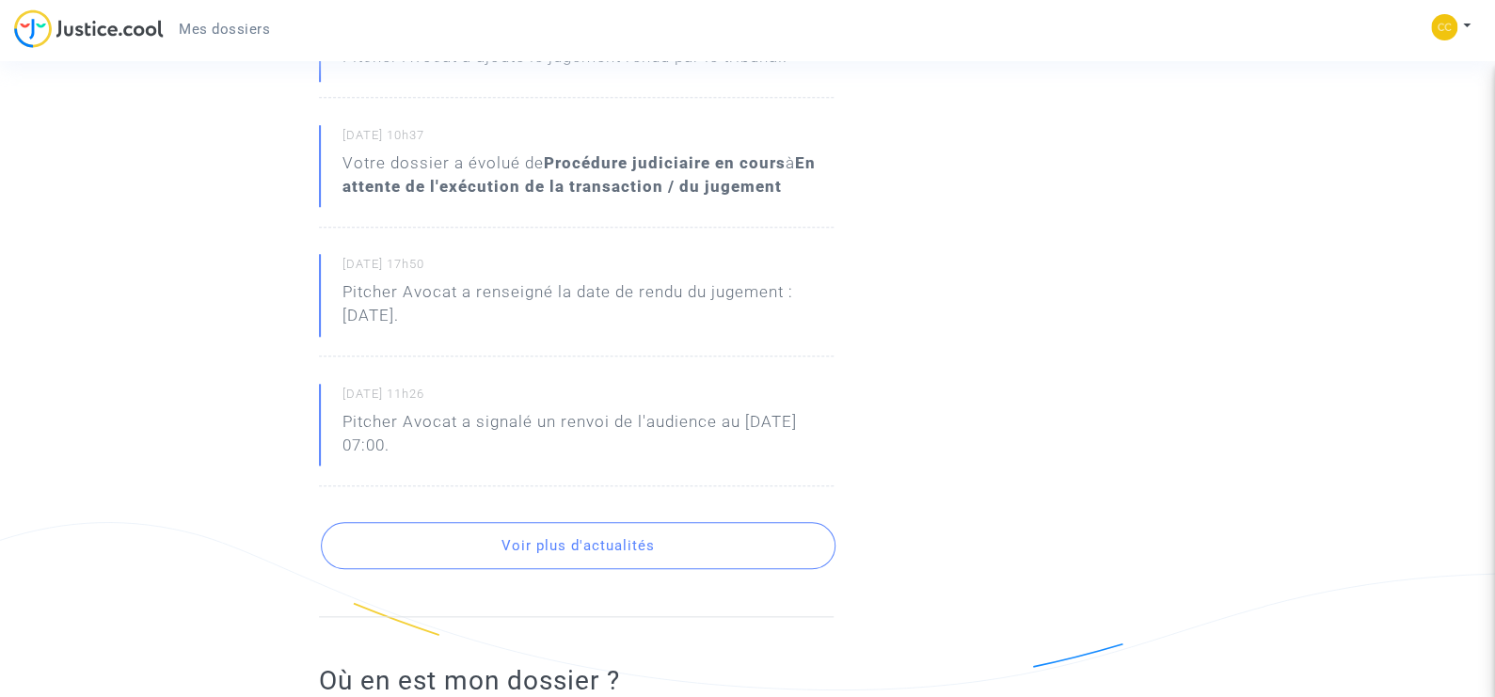
scroll to position [752, 0]
click at [600, 547] on button "Voir plus d'actualités" at bounding box center [578, 543] width 515 height 47
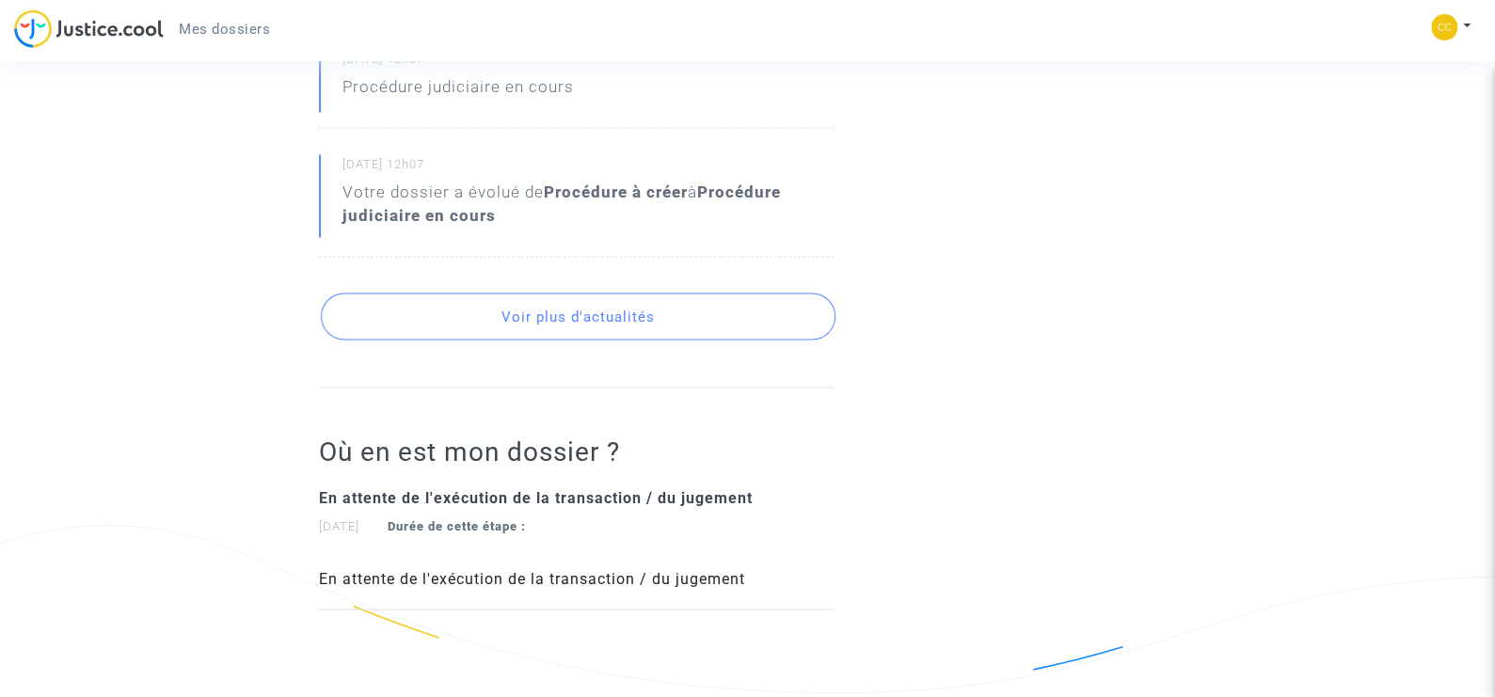
scroll to position [1648, 0]
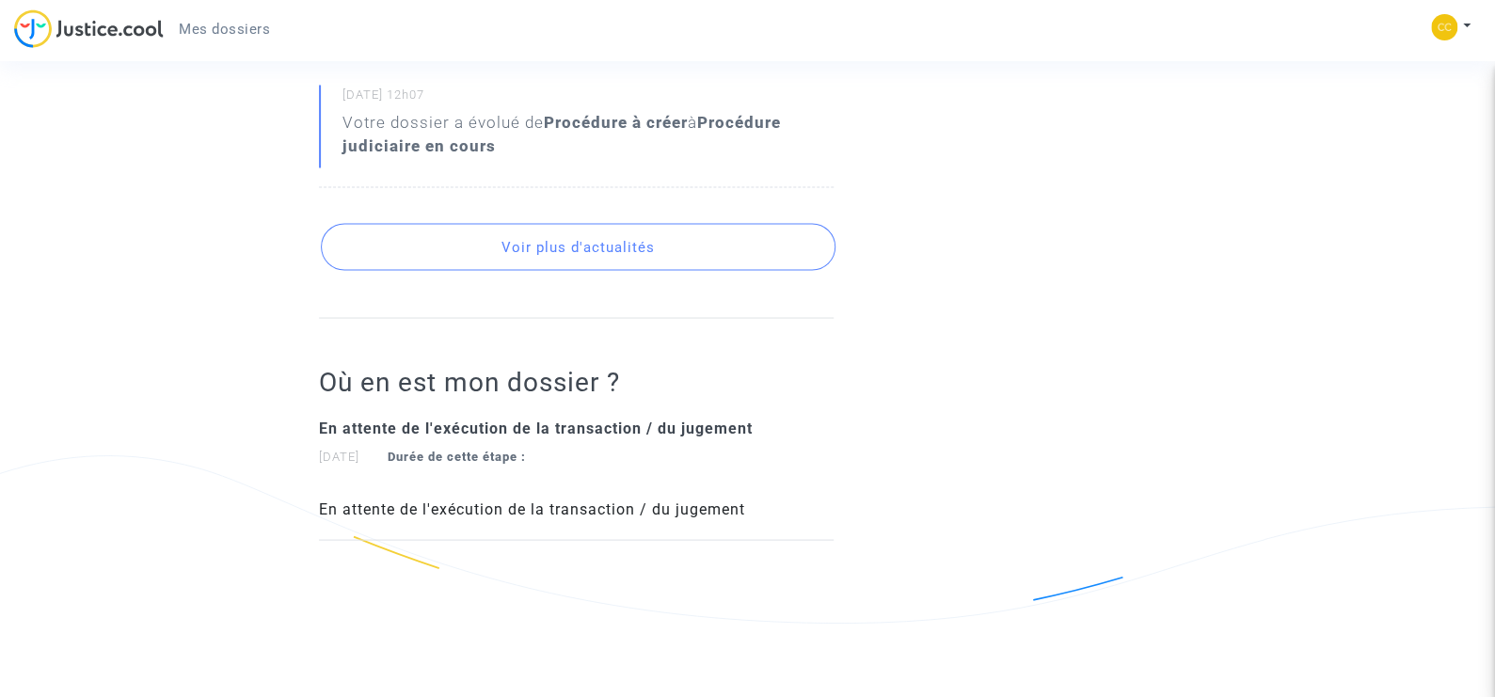
click at [561, 223] on button "Voir plus d'actualités" at bounding box center [578, 246] width 515 height 47
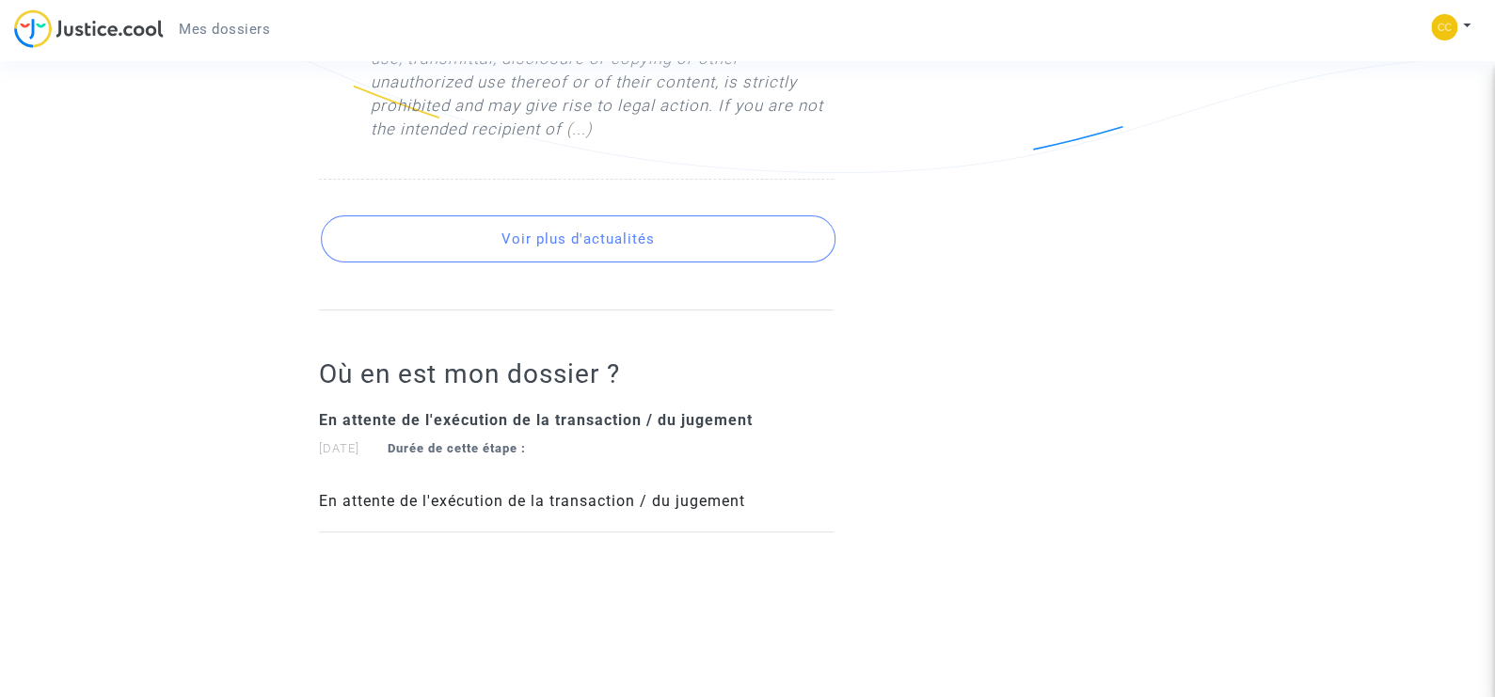
scroll to position [3785, 0]
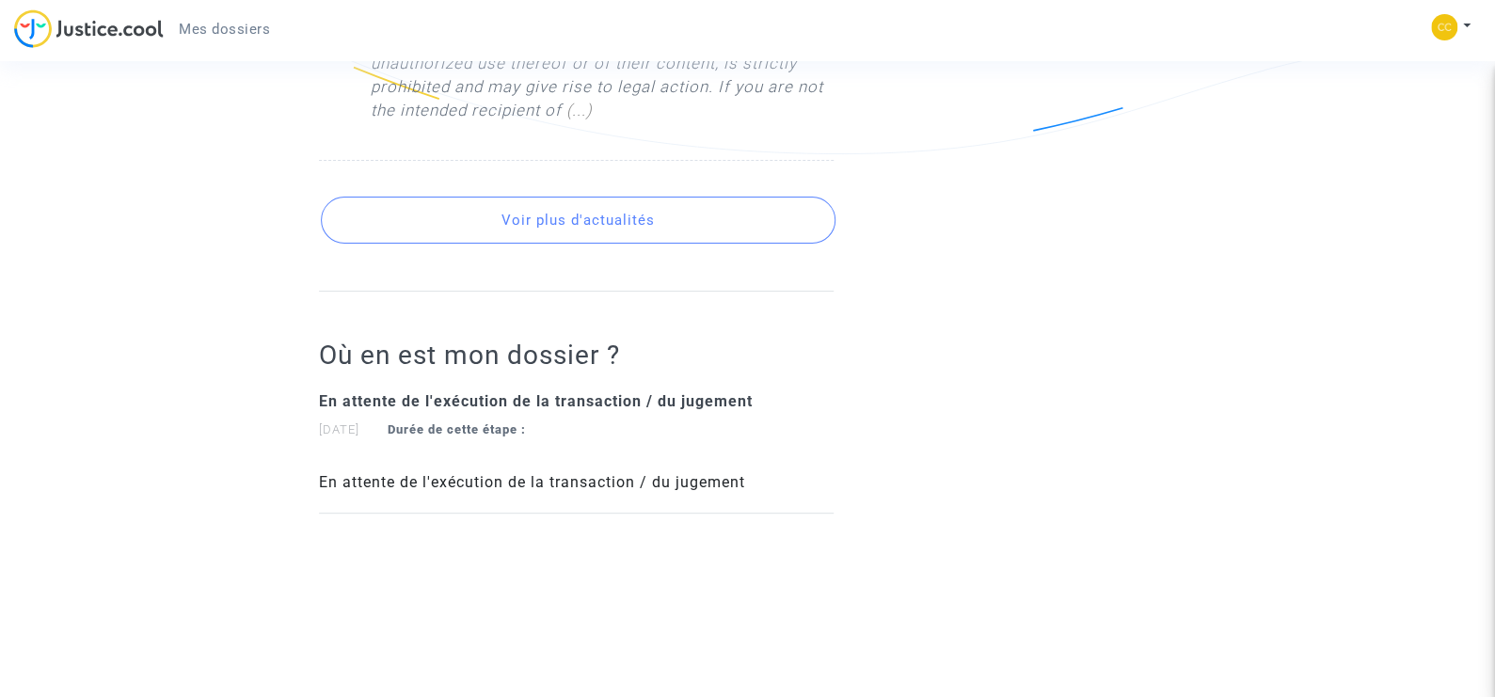
click at [592, 210] on button "Voir plus d'actualités" at bounding box center [578, 220] width 515 height 47
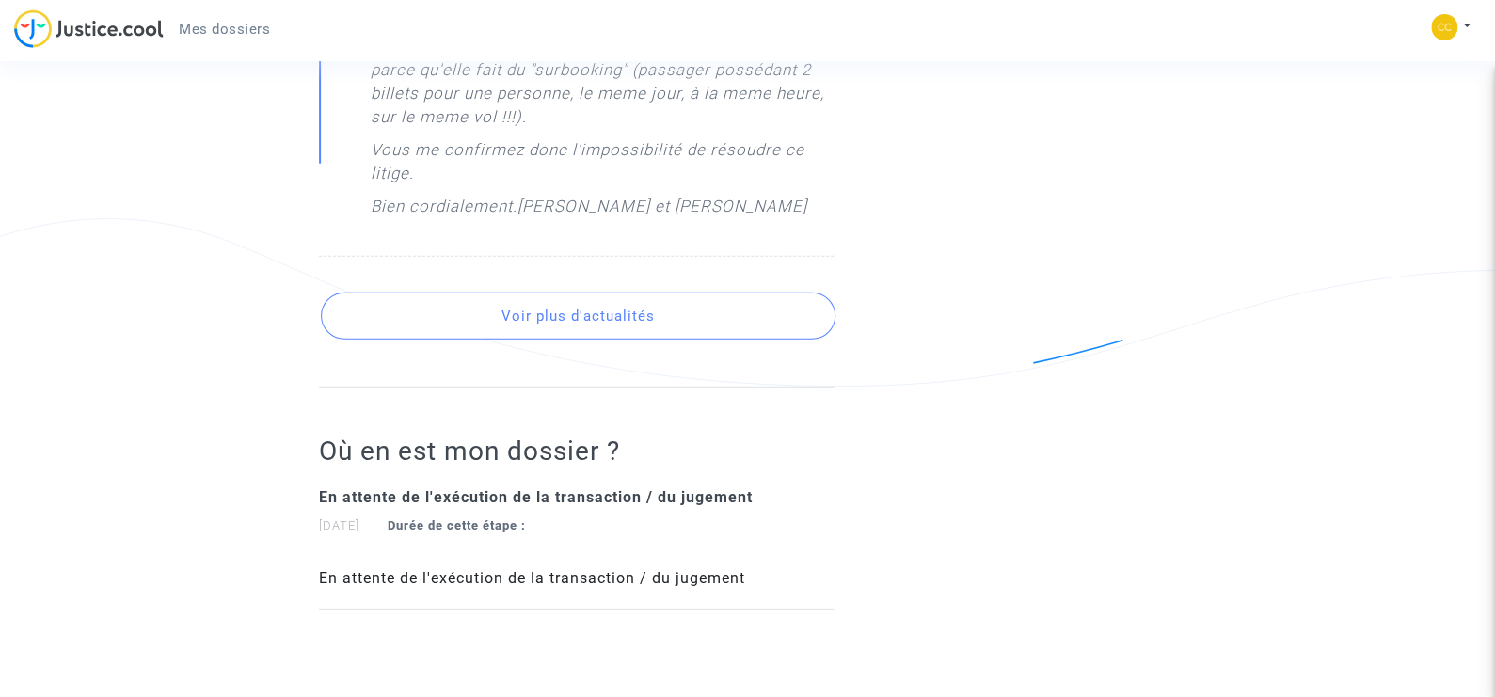
scroll to position [6143, 0]
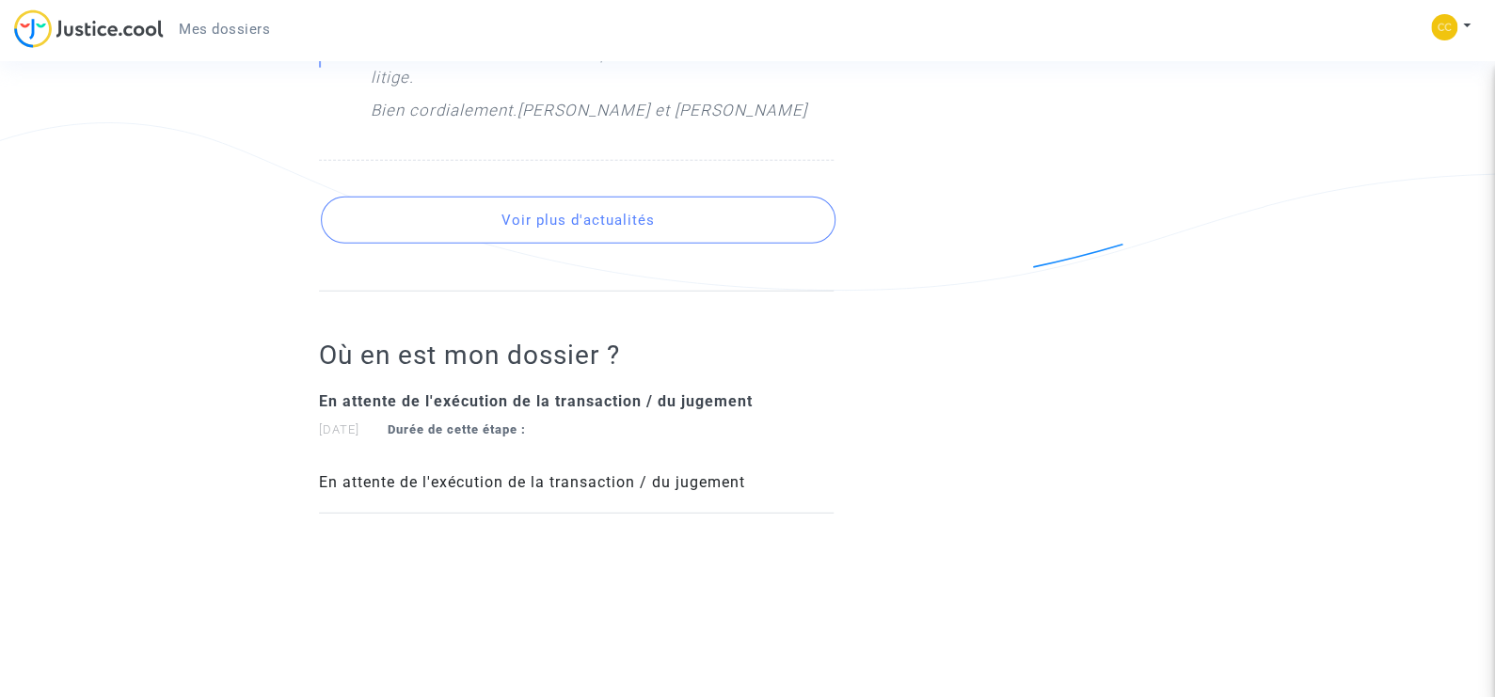
click at [557, 221] on button "Voir plus d'actualités" at bounding box center [578, 220] width 515 height 47
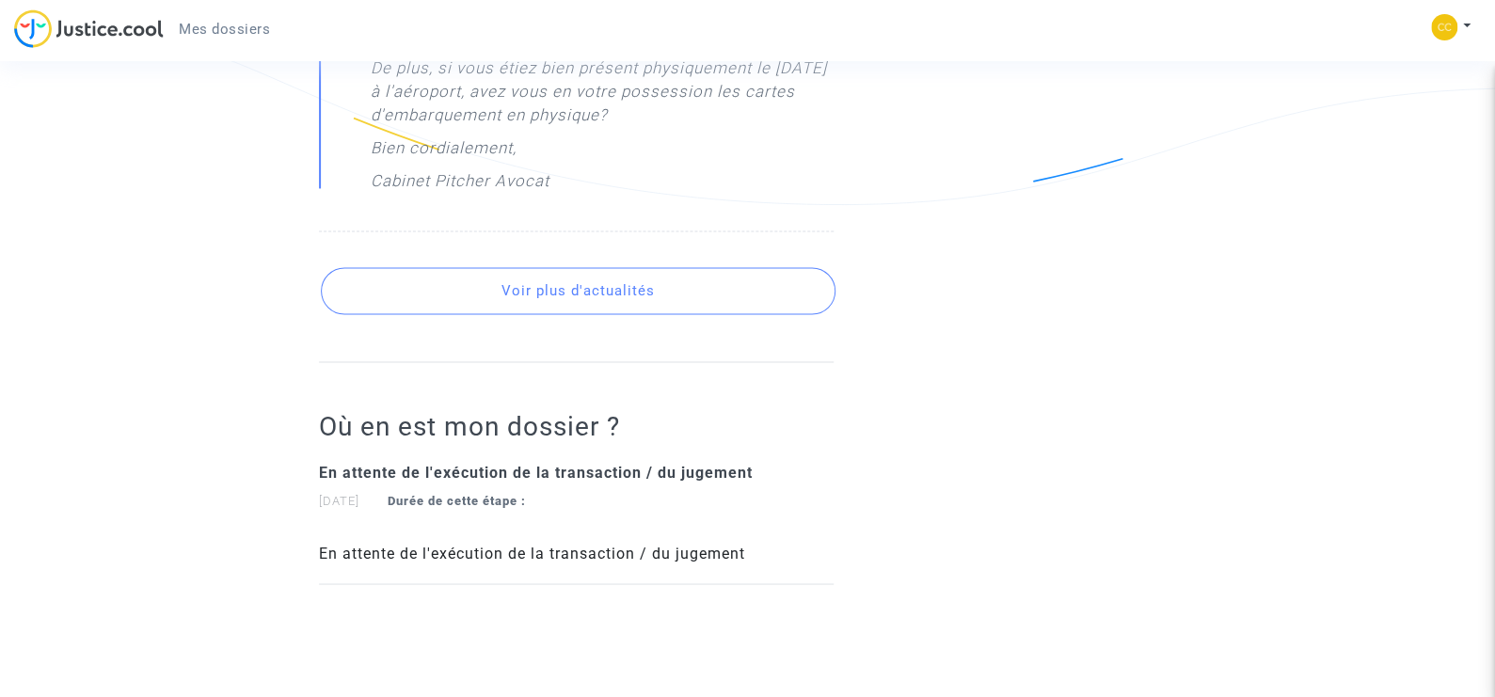
scroll to position [8826, 0]
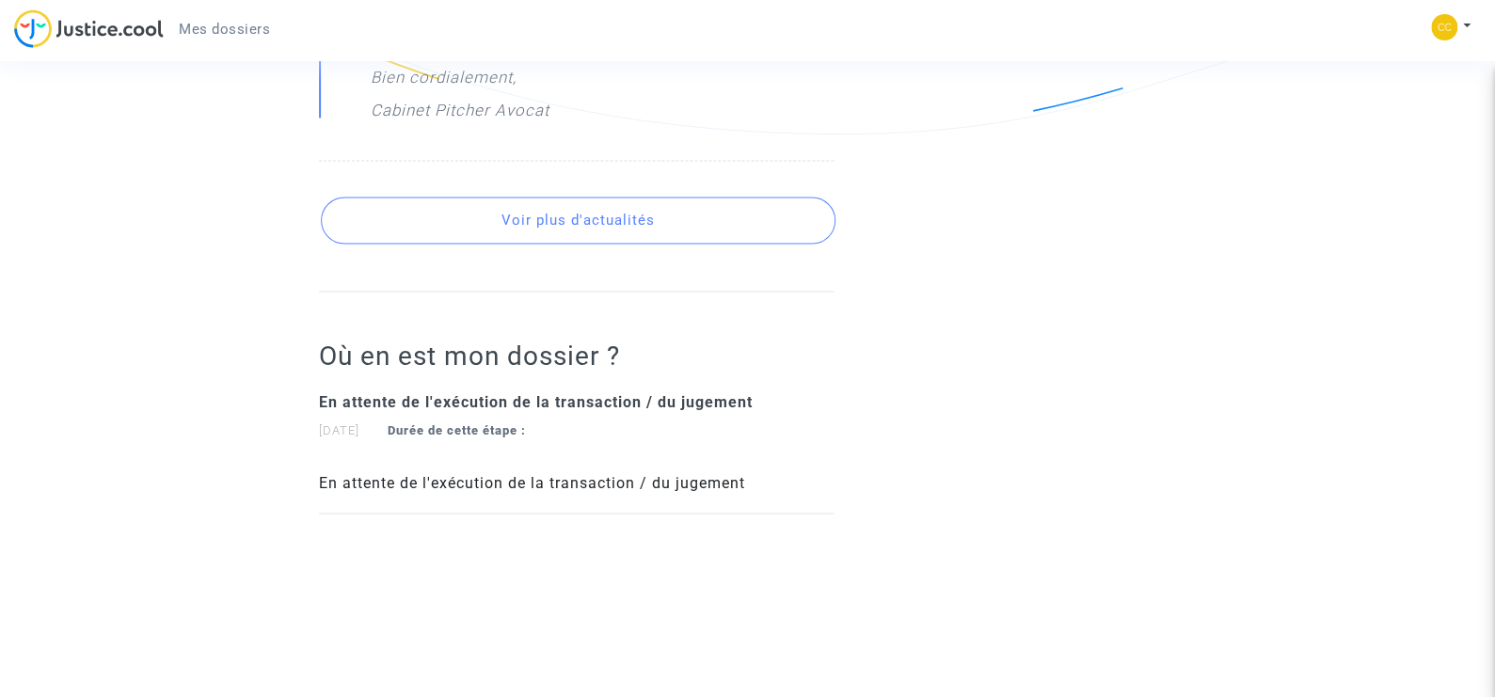
click at [561, 215] on button "Voir plus d'actualités" at bounding box center [578, 220] width 515 height 47
click at [575, 223] on button "Voir plus d'actualités" at bounding box center [578, 220] width 515 height 47
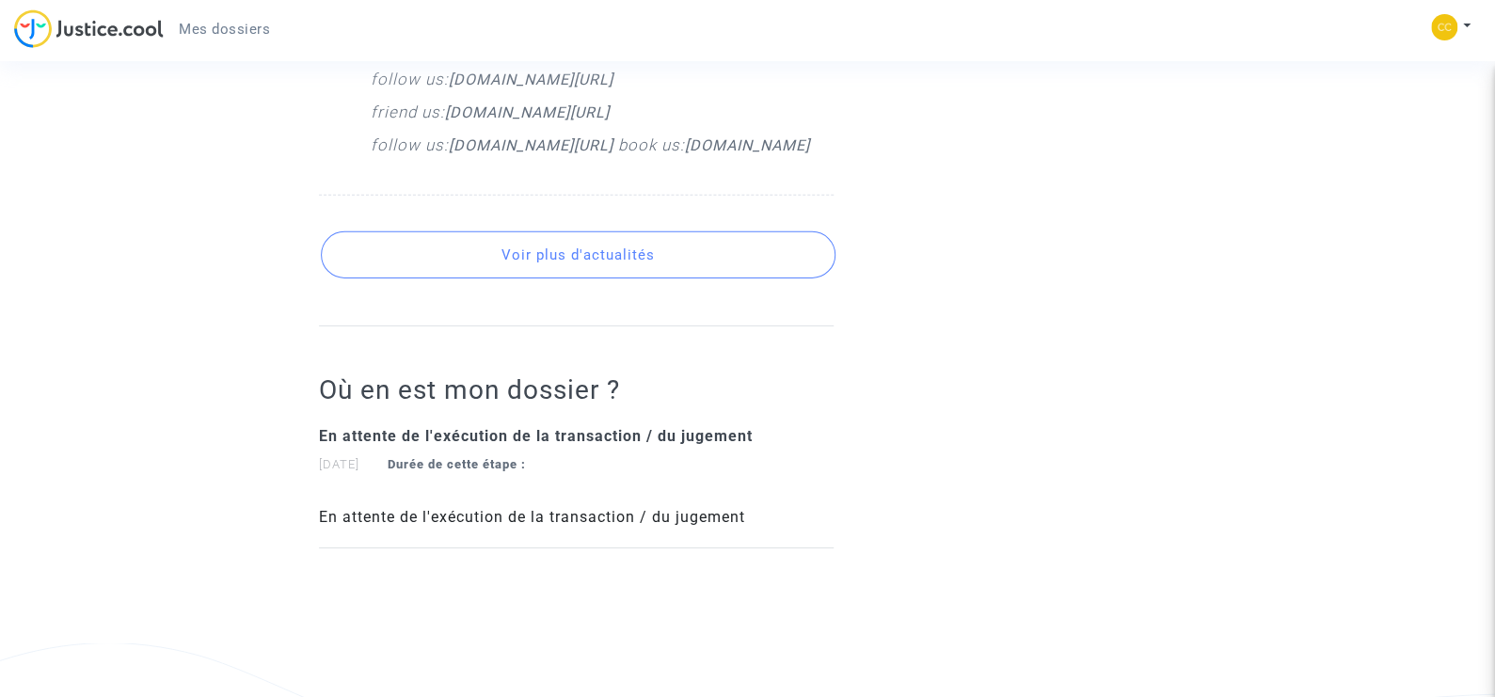
scroll to position [14037, 0]
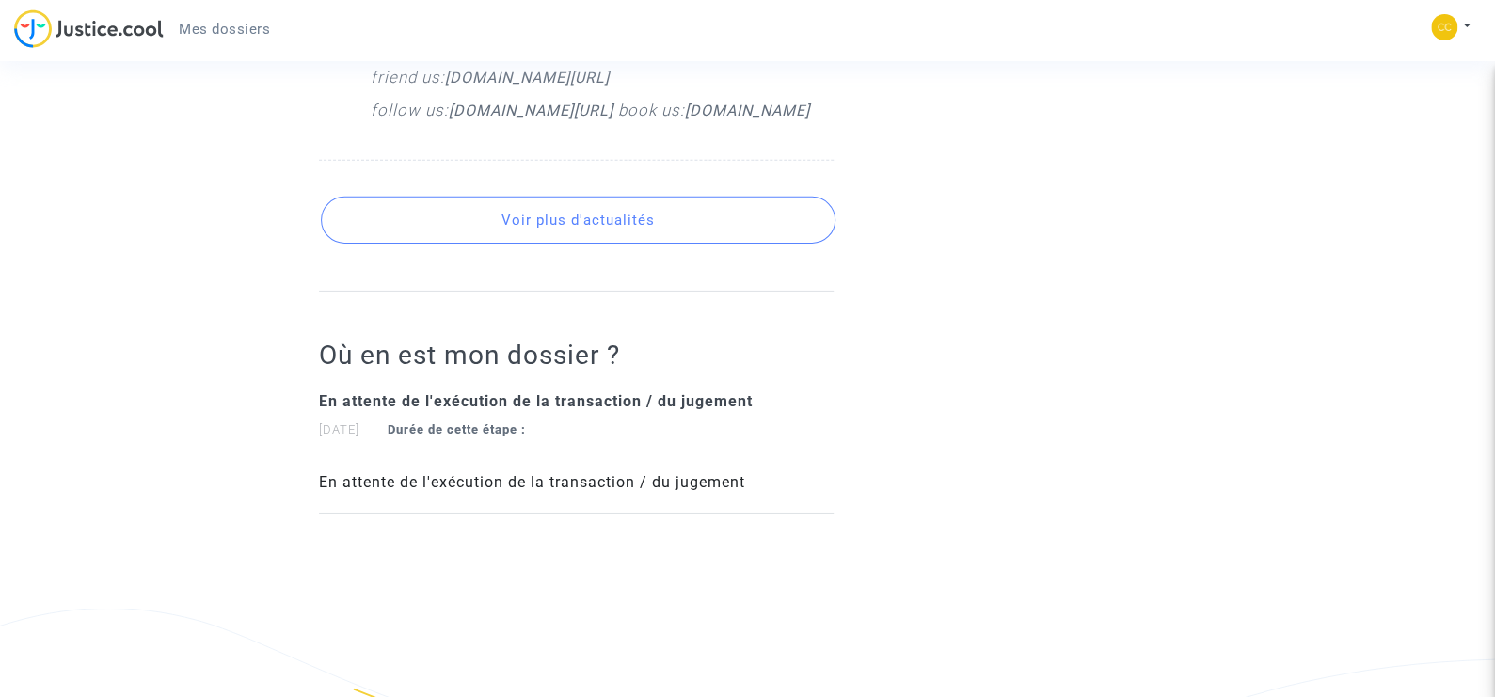
click at [589, 222] on button "Voir plus d'actualités" at bounding box center [578, 220] width 515 height 47
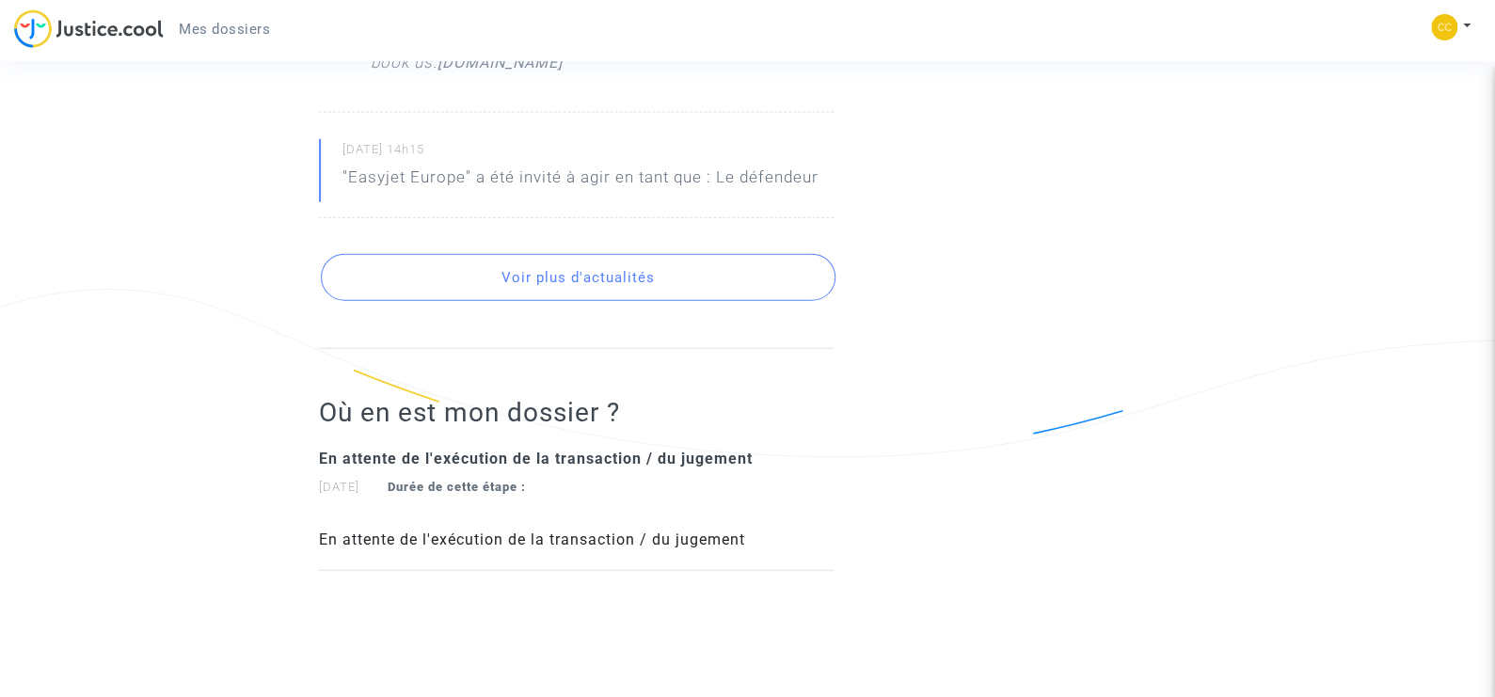
scroll to position [16908, 0]
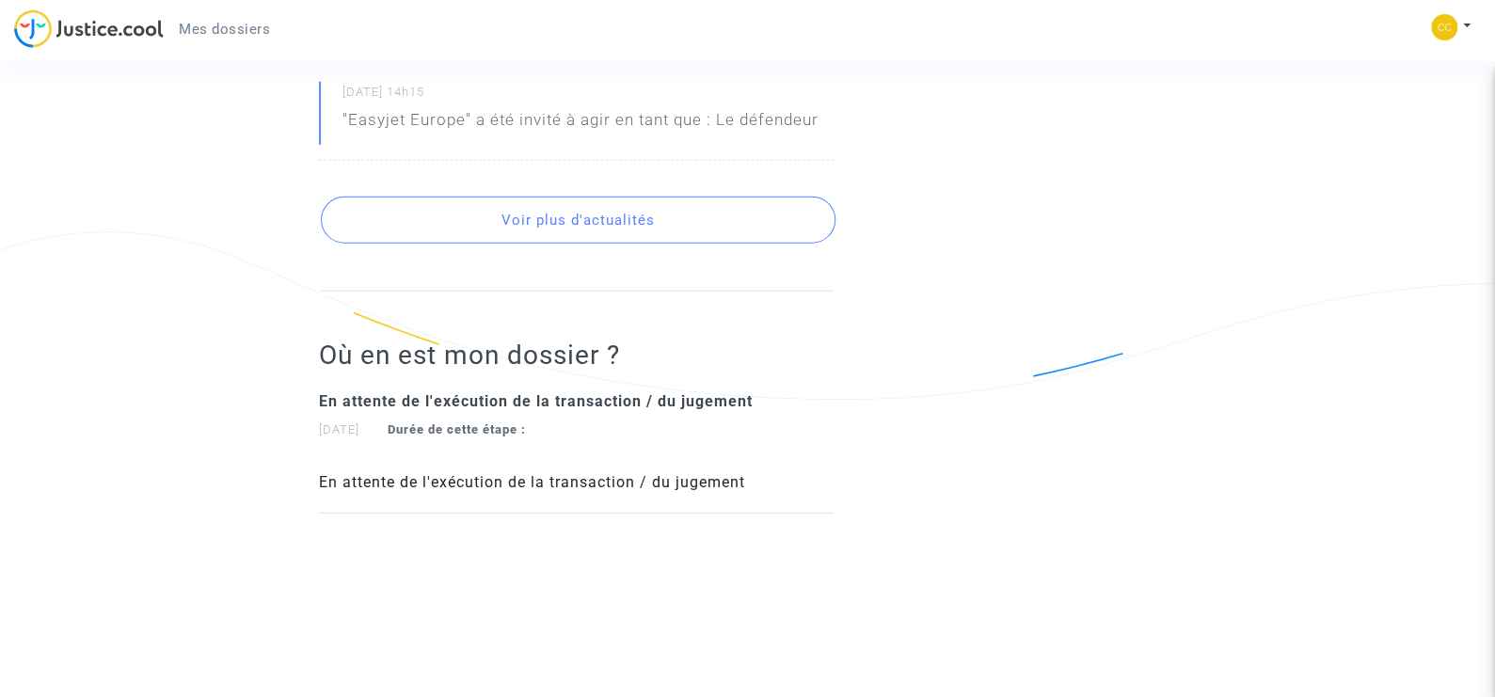
click at [573, 225] on button "Voir plus d'actualités" at bounding box center [578, 220] width 515 height 47
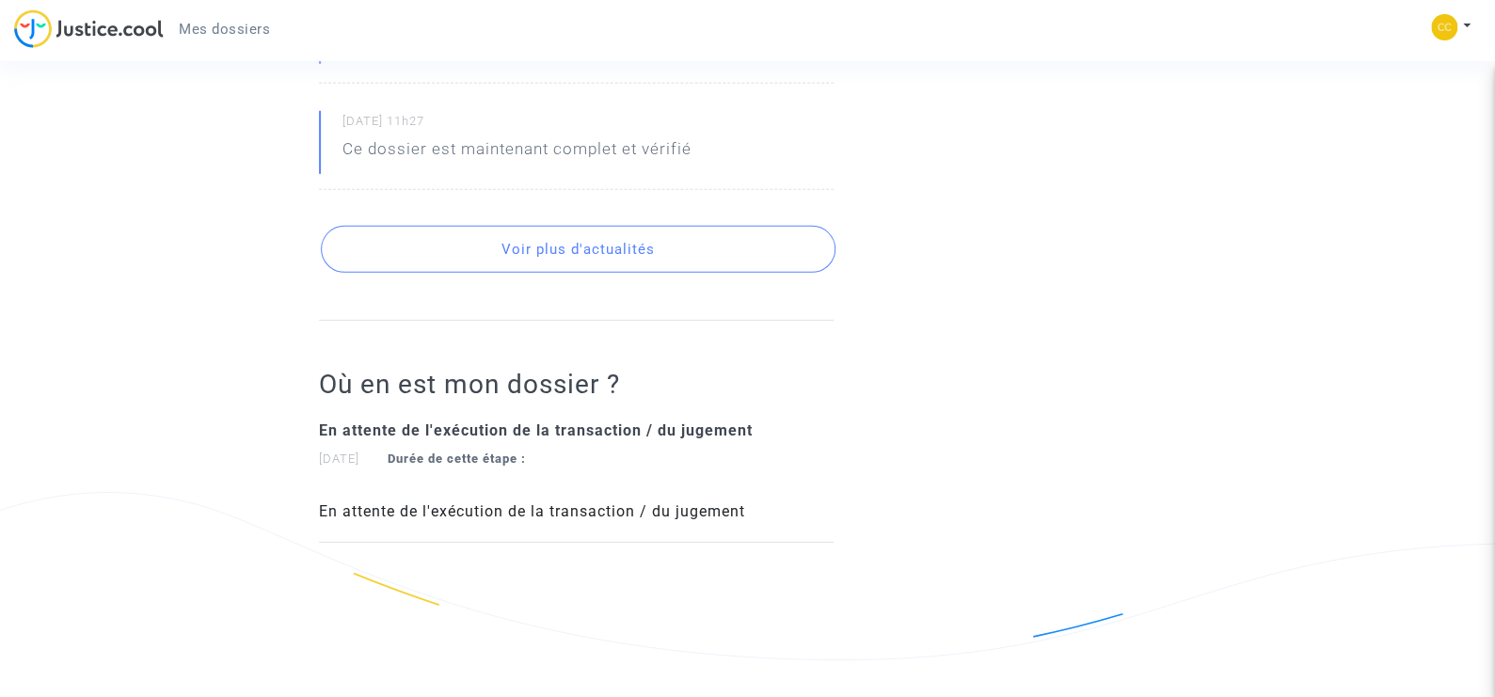
click at [551, 273] on button "Voir plus d'actualités" at bounding box center [578, 249] width 515 height 47
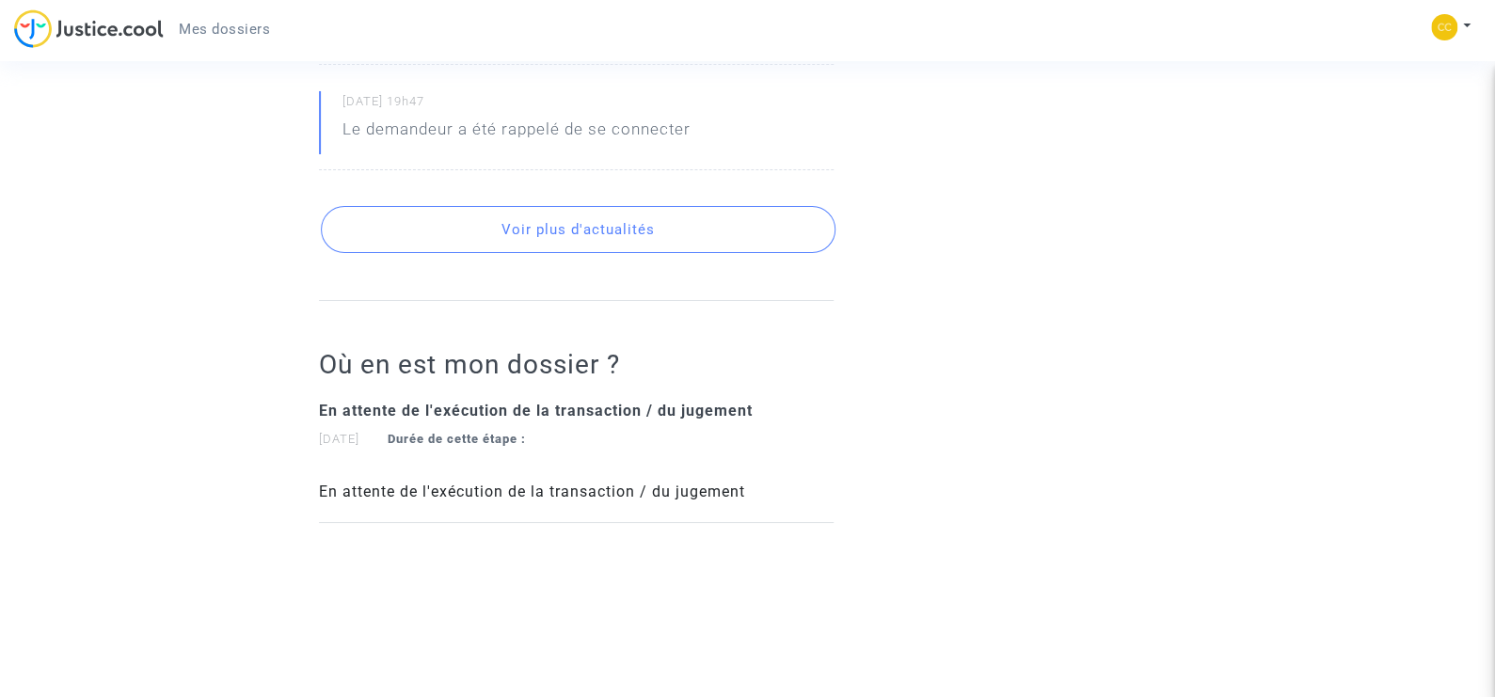
scroll to position [18071, 0]
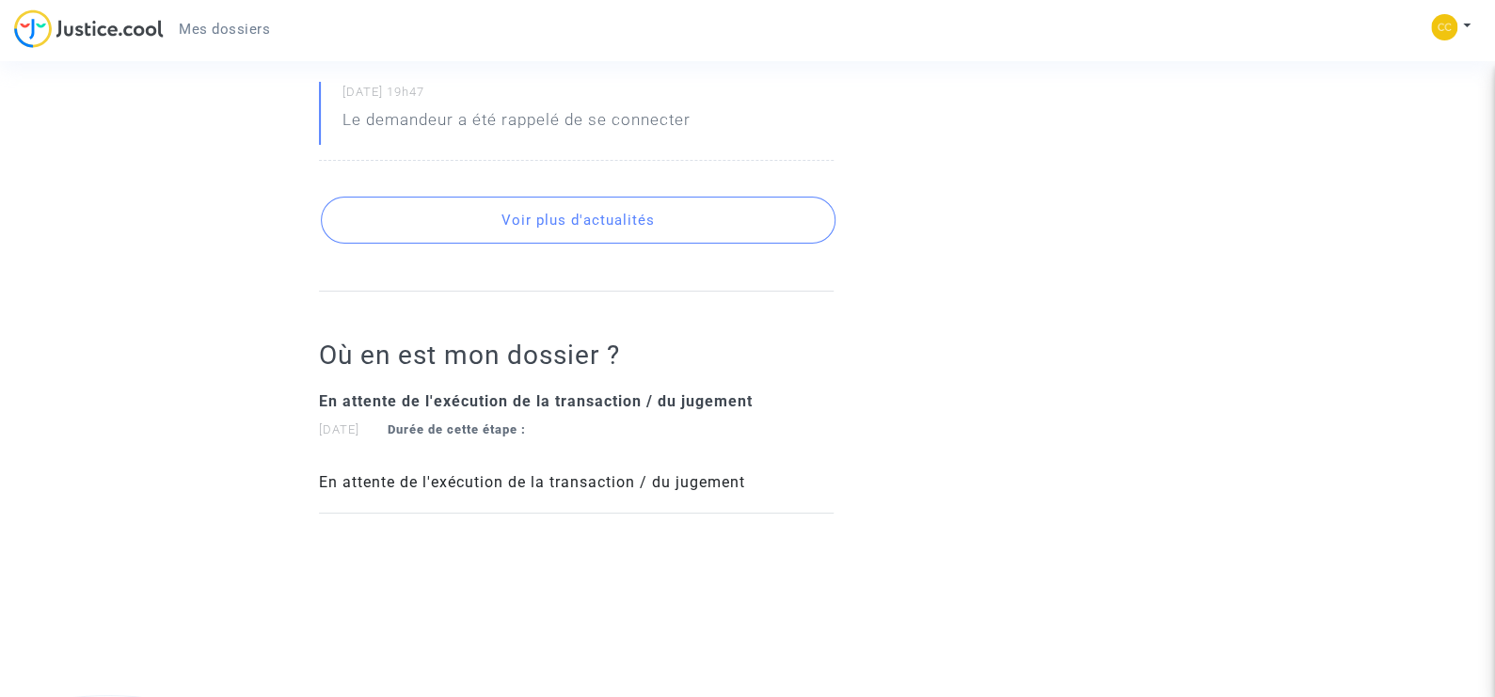
click at [588, 244] on button "Voir plus d'actualités" at bounding box center [578, 220] width 515 height 47
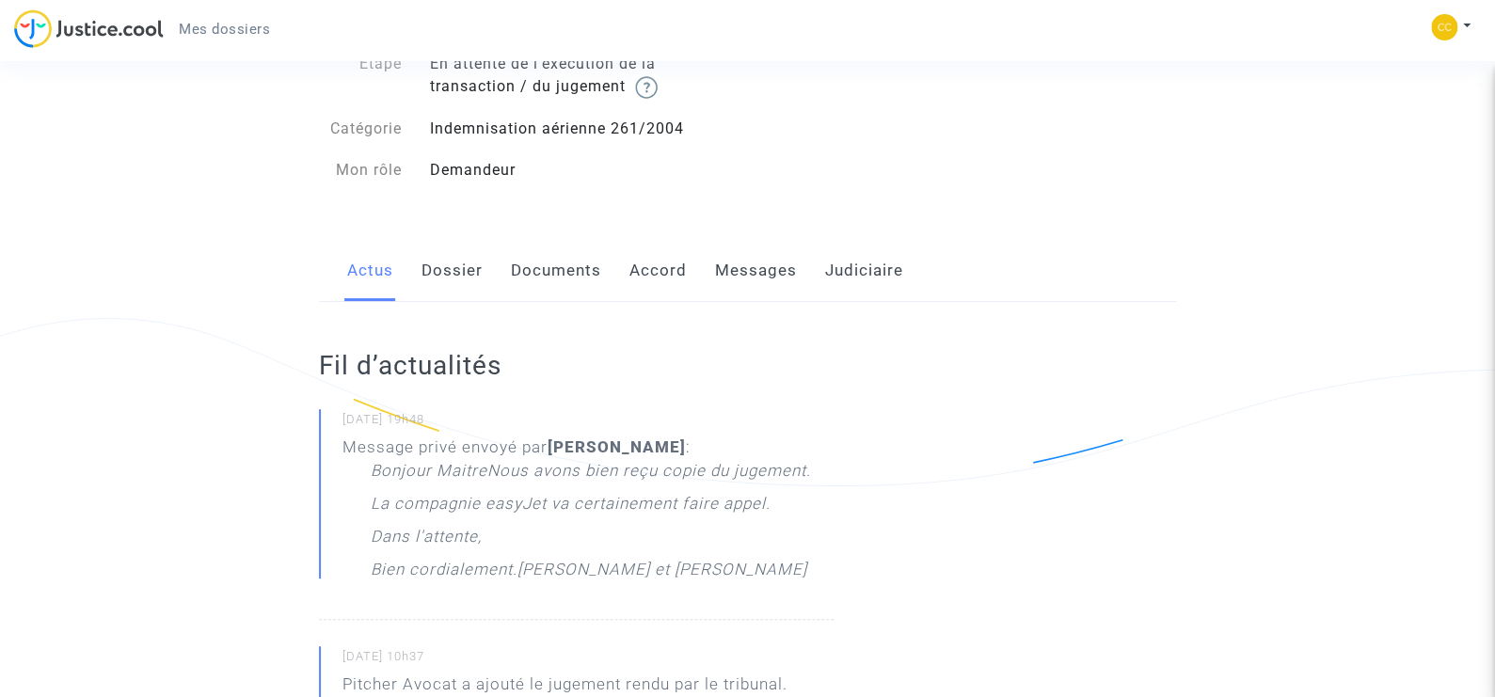
scroll to position [0, 0]
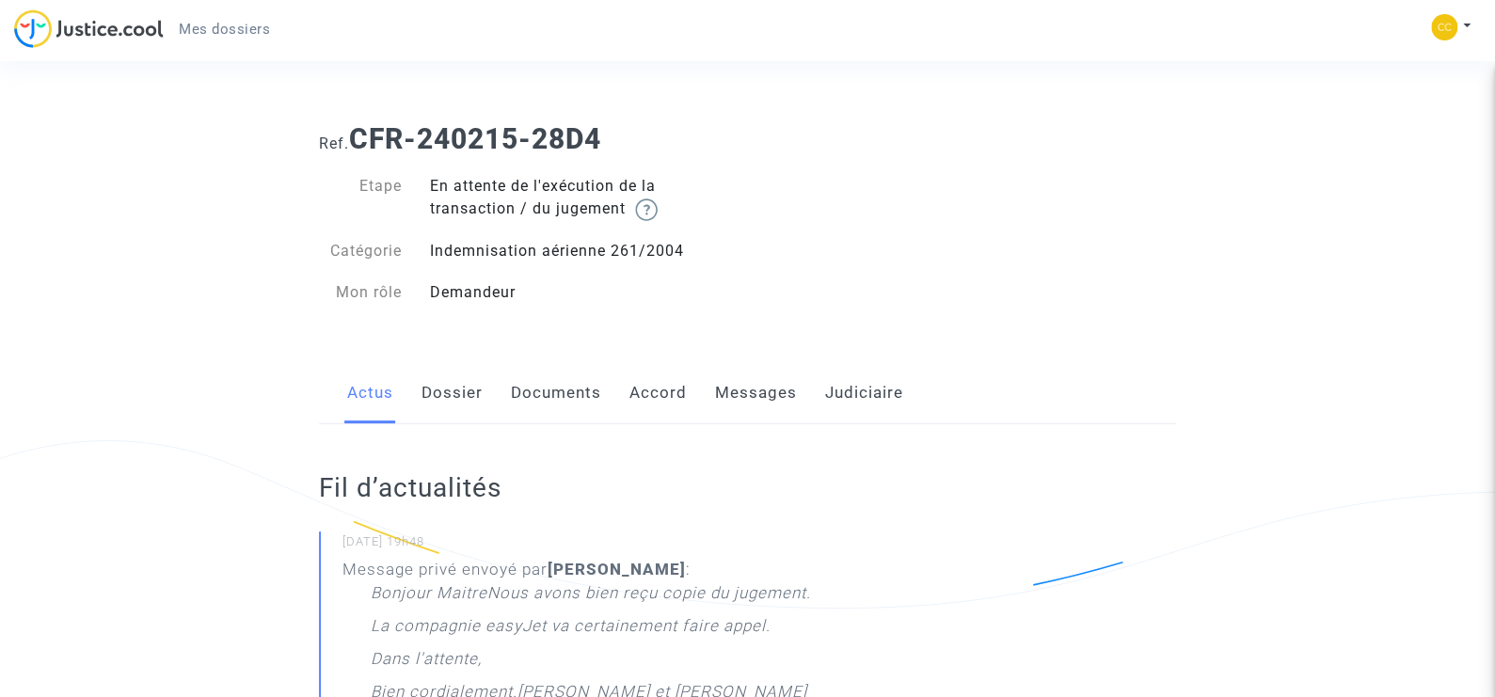
click at [657, 395] on link "Accord" at bounding box center [657, 393] width 57 height 62
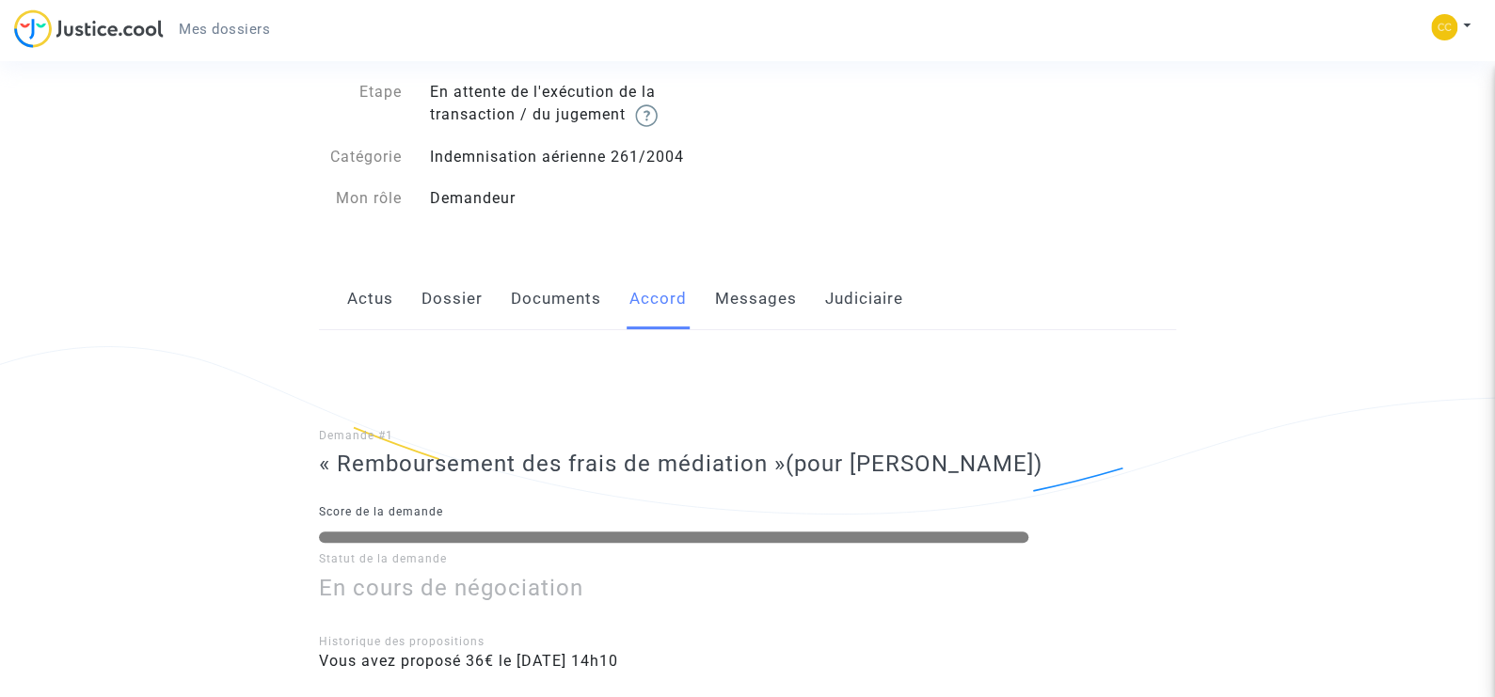
scroll to position [188, 0]
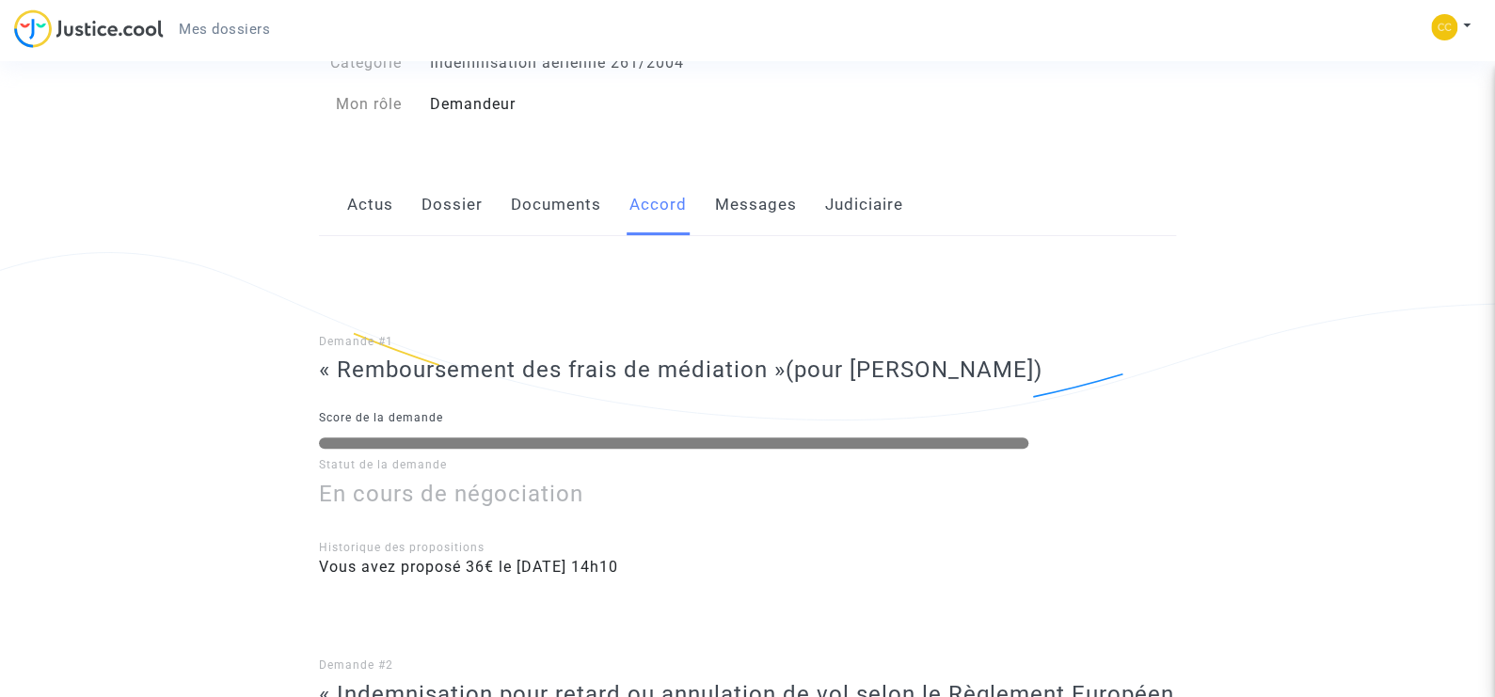
click at [556, 199] on link "Documents" at bounding box center [556, 205] width 90 height 62
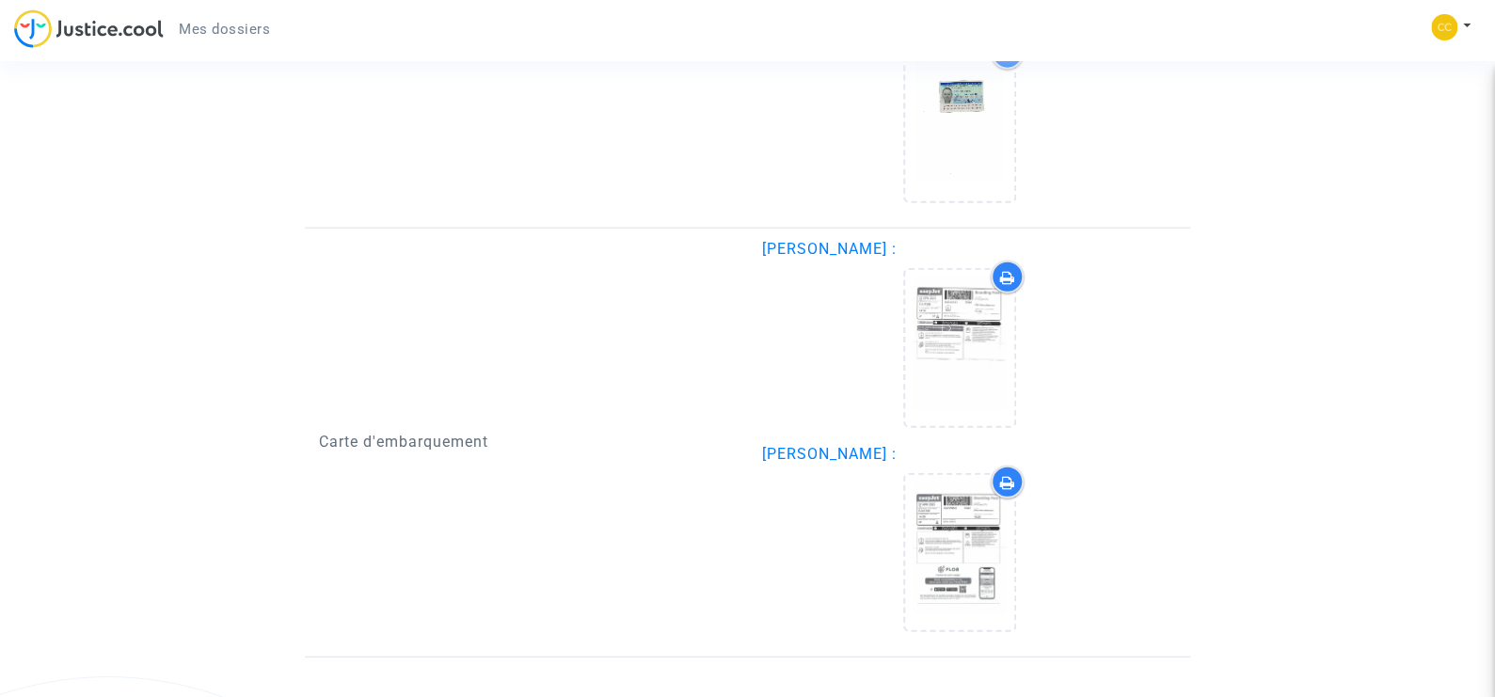
scroll to position [2258, 0]
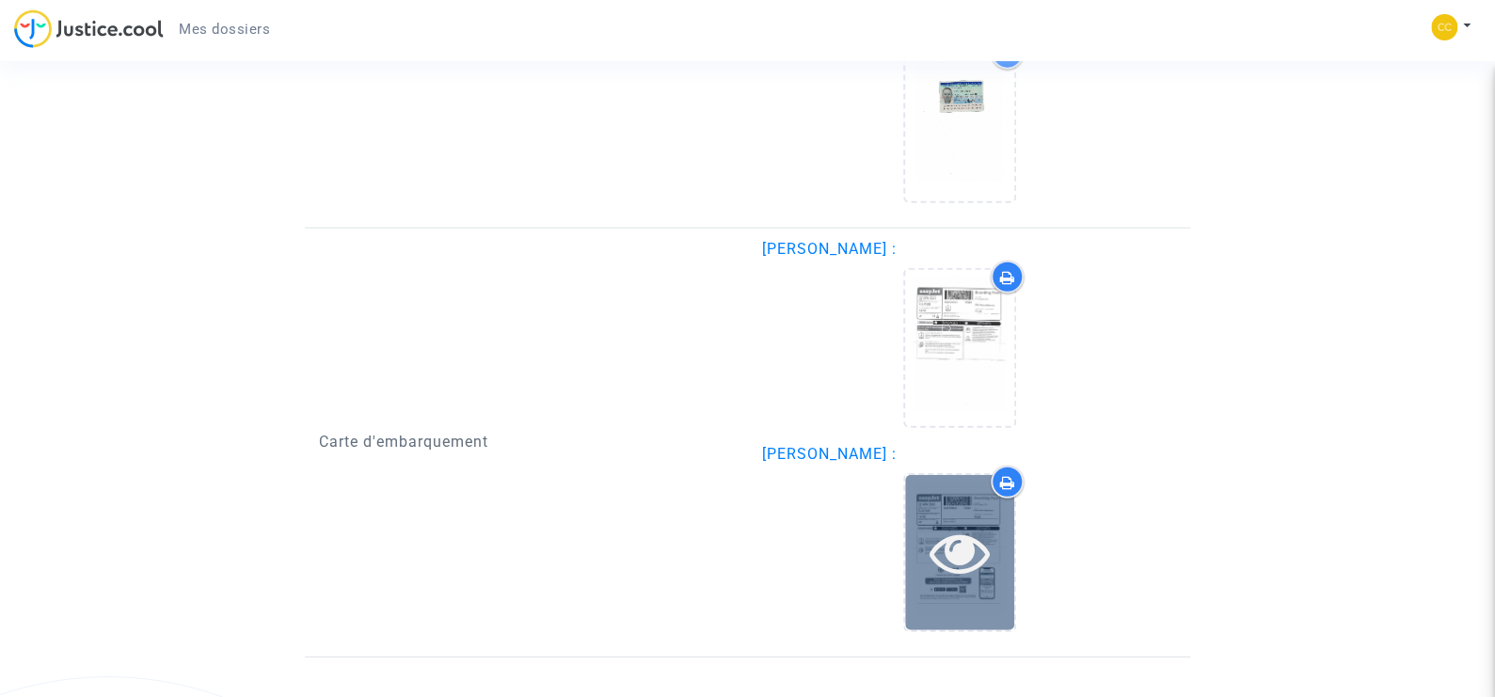
click at [935, 522] on icon at bounding box center [959, 552] width 61 height 60
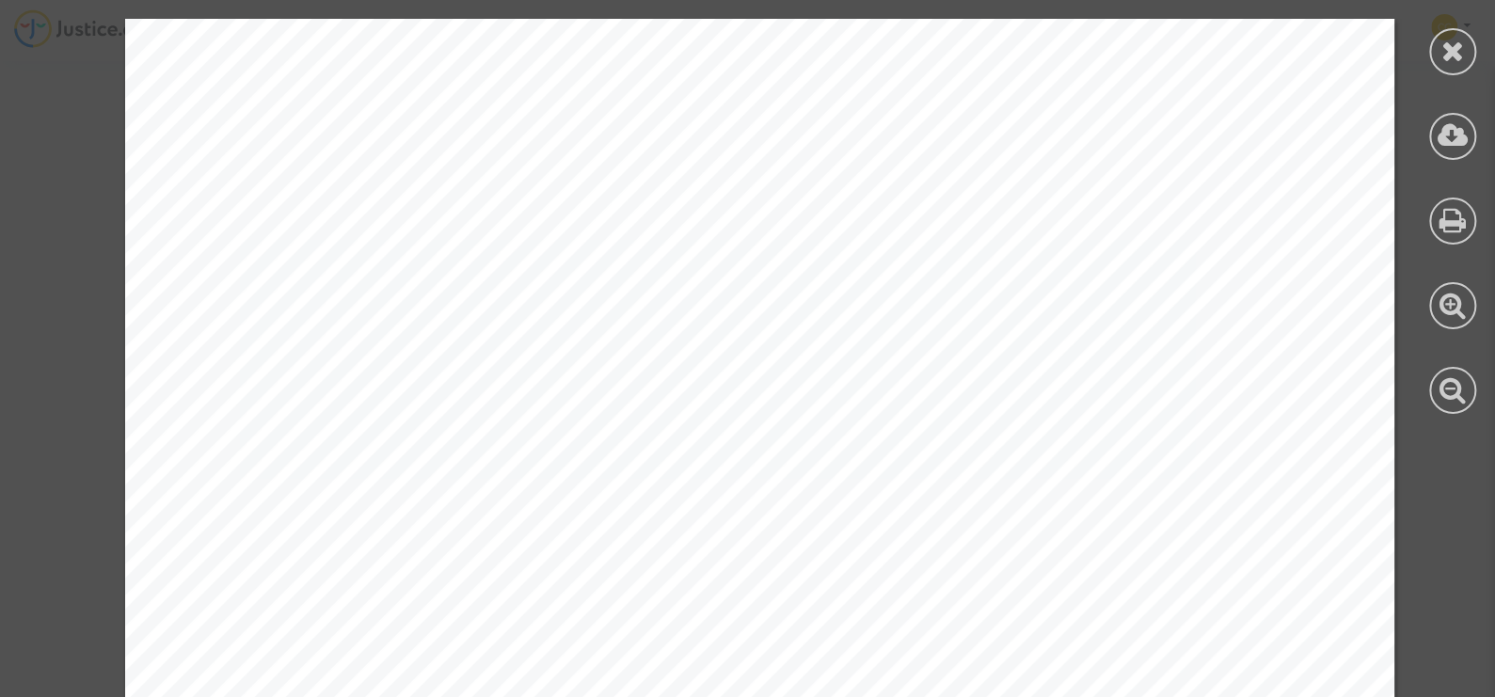
scroll to position [2070, 0]
